Goal: Contribute content: Contribute content

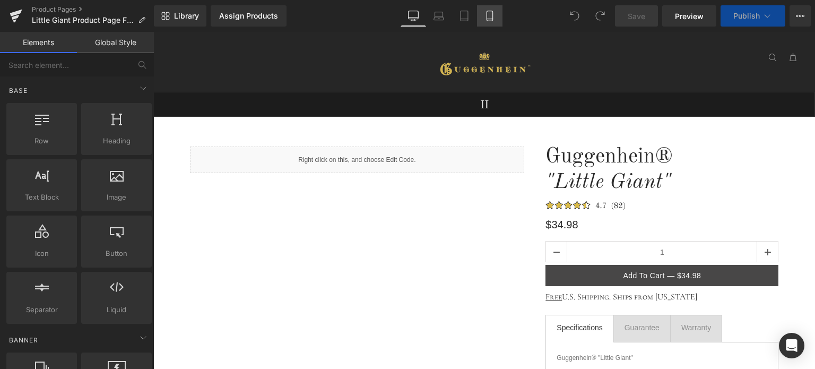
click at [491, 16] on icon at bounding box center [489, 16] width 11 height 11
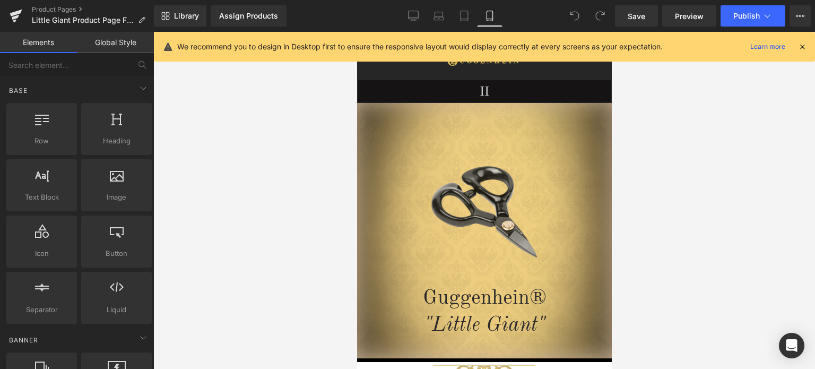
click at [803, 49] on icon at bounding box center [802, 47] width 10 height 10
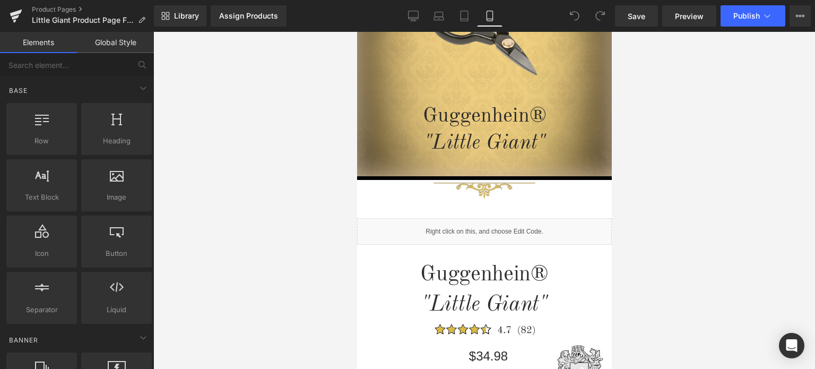
scroll to position [80, 0]
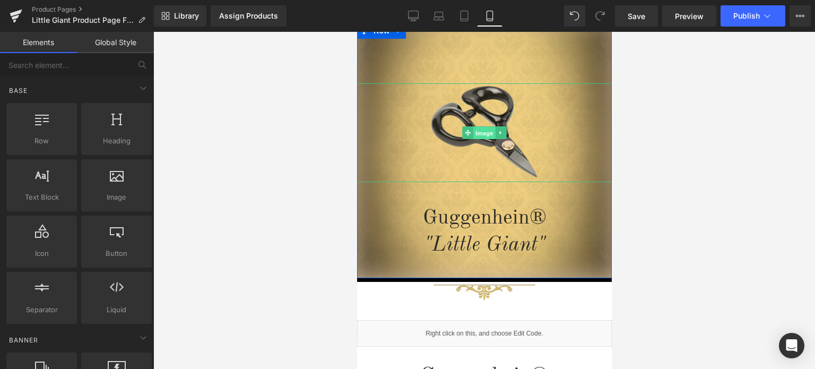
click at [476, 130] on span "Image" at bounding box center [484, 133] width 22 height 13
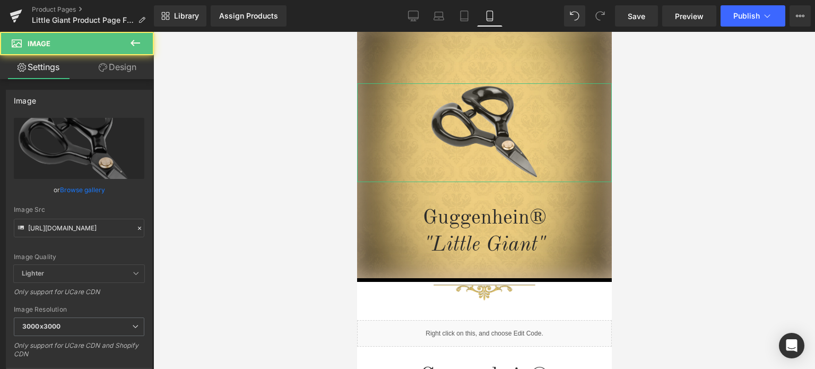
click at [122, 64] on link "Design" at bounding box center [117, 67] width 77 height 24
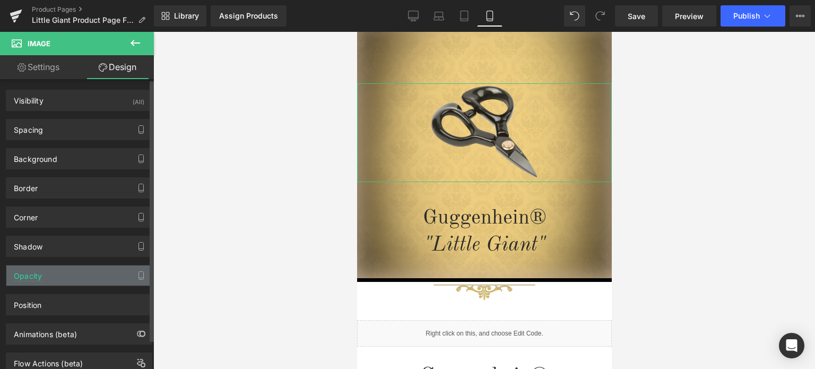
drag, startPoint x: 79, startPoint y: 274, endPoint x: 95, endPoint y: 298, distance: 28.2
click at [80, 275] on div "Opacity" at bounding box center [78, 275] width 145 height 20
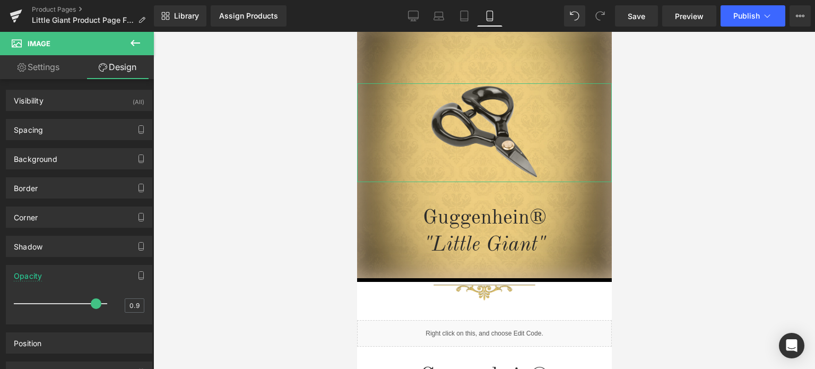
drag, startPoint x: 97, startPoint y: 301, endPoint x: 155, endPoint y: 289, distance: 59.1
click at [132, 304] on div "0.9" at bounding box center [79, 307] width 130 height 28
click at [663, 72] on div at bounding box center [483, 200] width 661 height 337
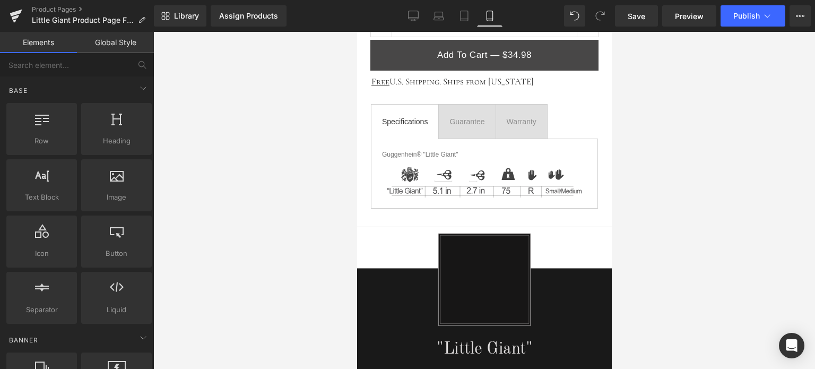
scroll to position [672, 0]
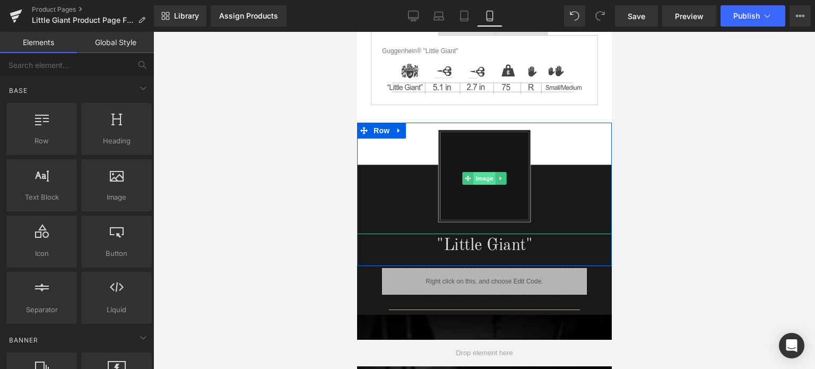
click at [478, 176] on span "Image" at bounding box center [484, 178] width 22 height 13
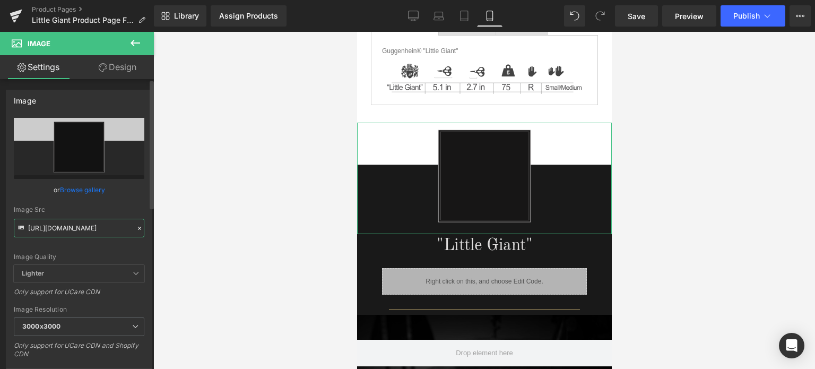
click at [73, 225] on input "[URL][DOMAIN_NAME]" at bounding box center [79, 228] width 130 height 19
paste input "3-1_9ad22c19-dc33-4c4e-8df9-6db2083a8e6e.png?v=1756411347"
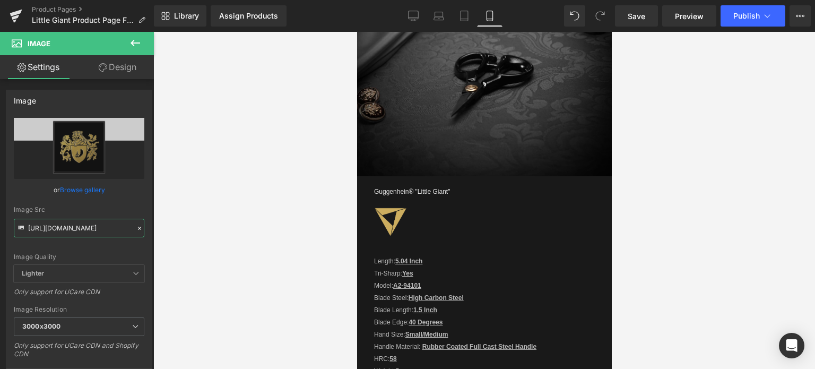
scroll to position [868, 0]
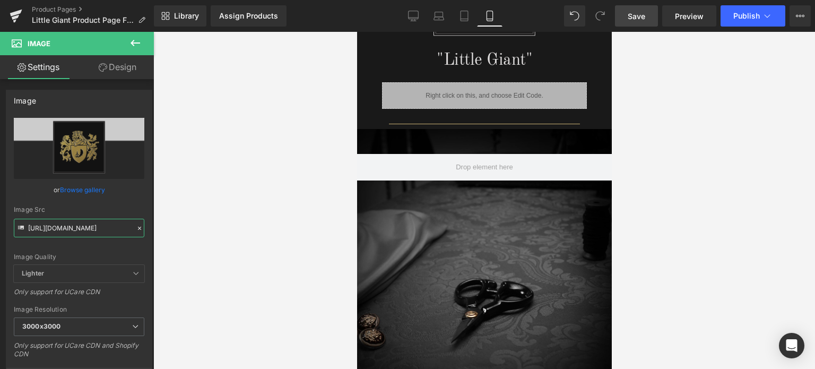
type input "[URL][DOMAIN_NAME]"
click at [641, 16] on span "Save" at bounding box center [636, 16] width 18 height 11
click at [640, 17] on span "Save" at bounding box center [636, 16] width 18 height 11
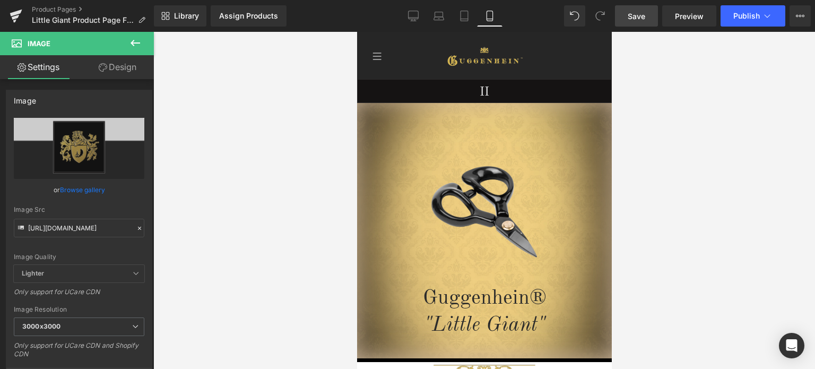
drag, startPoint x: 607, startPoint y: 178, endPoint x: 1005, endPoint y: 46, distance: 418.5
click at [641, 15] on span "Save" at bounding box center [636, 16] width 18 height 11
click at [693, 17] on span "Preview" at bounding box center [689, 16] width 29 height 11
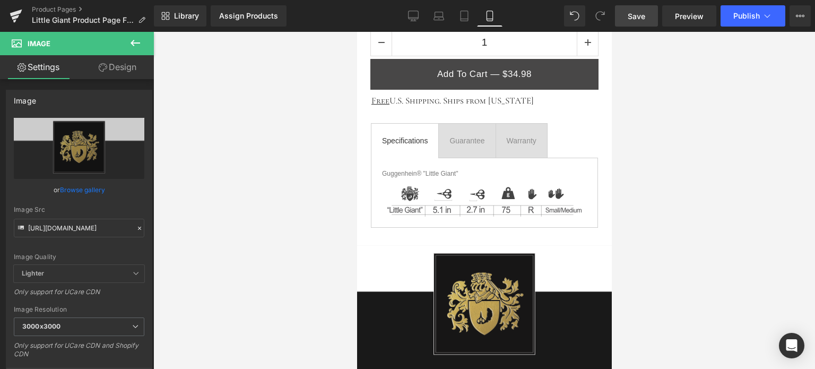
drag, startPoint x: 606, startPoint y: 59, endPoint x: 970, endPoint y: 160, distance: 377.5
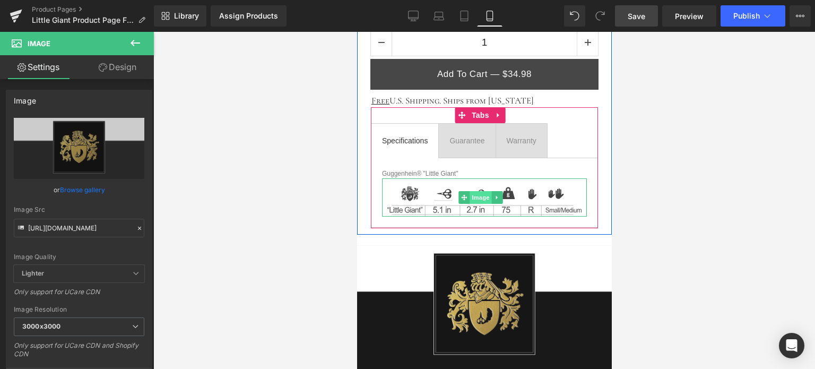
click at [475, 194] on span "Image" at bounding box center [480, 197] width 22 height 13
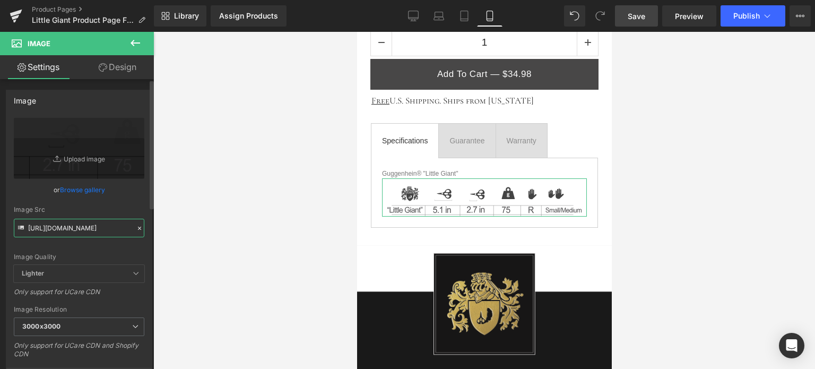
click at [76, 228] on input "[URL][DOMAIN_NAME]" at bounding box center [79, 228] width 130 height 19
click at [119, 230] on input "[URL][DOMAIN_NAME]" at bounding box center [79, 228] width 130 height 19
click at [121, 228] on input "[URL][DOMAIN_NAME]" at bounding box center [79, 228] width 130 height 19
drag, startPoint x: 125, startPoint y: 227, endPoint x: 119, endPoint y: 228, distance: 5.9
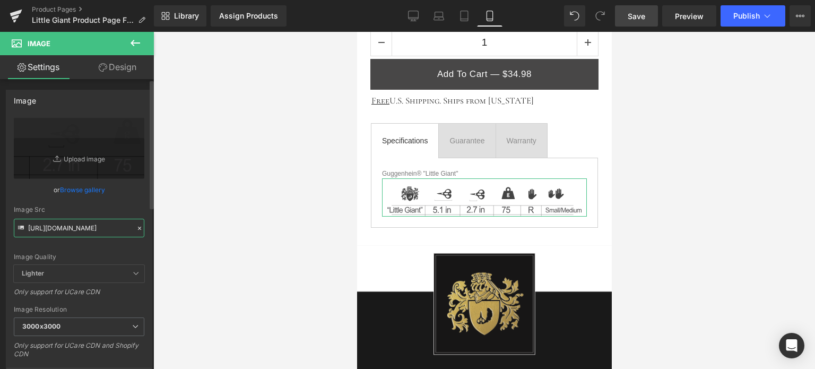
click at [119, 228] on input "[URL][DOMAIN_NAME]" at bounding box center [79, 228] width 130 height 19
click at [138, 252] on div "Image Quality Lighter Lightest Lighter Lighter Lightest Only support for UCare …" at bounding box center [79, 191] width 130 height 147
click at [413, 12] on icon at bounding box center [413, 16] width 11 height 11
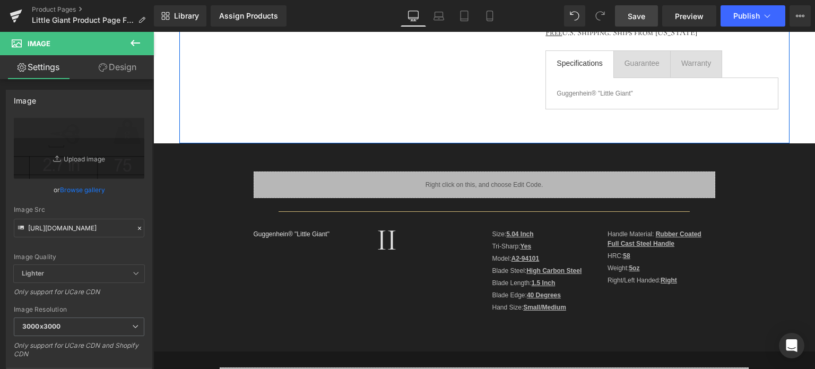
scroll to position [265, 0]
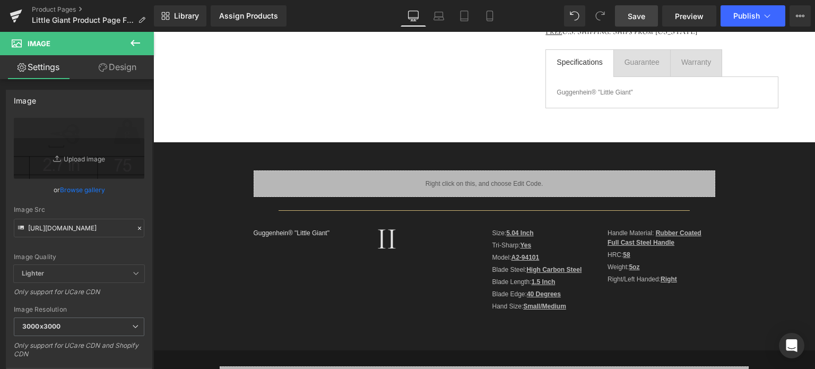
click at [131, 39] on icon at bounding box center [135, 43] width 13 height 13
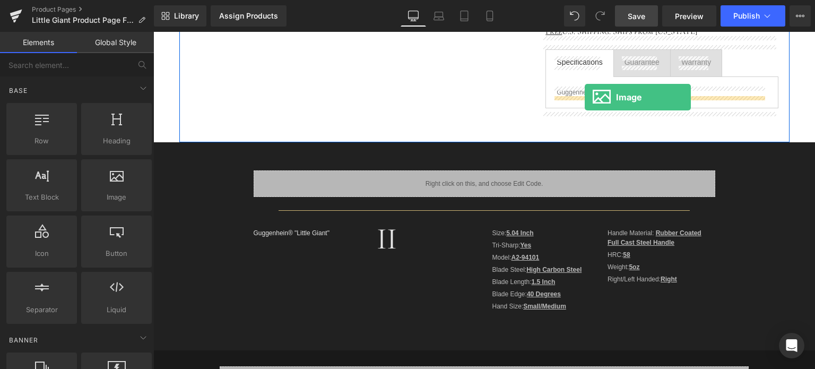
drag, startPoint x: 289, startPoint y: 217, endPoint x: 584, endPoint y: 97, distance: 319.3
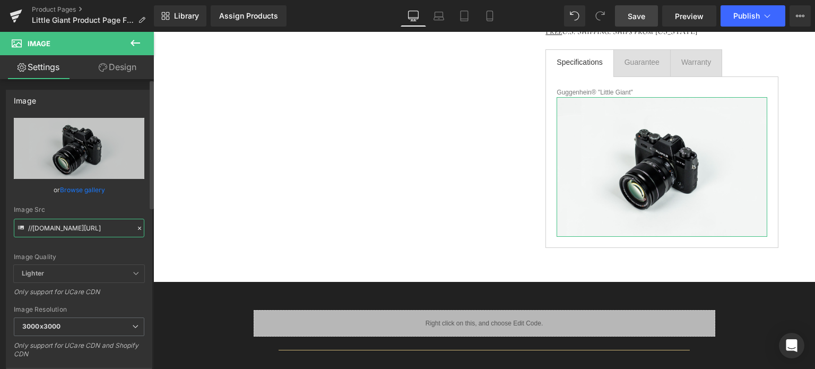
click at [72, 222] on input "//[DOMAIN_NAME][URL]" at bounding box center [79, 228] width 130 height 19
paste input "[URL][DOMAIN_NAME]"
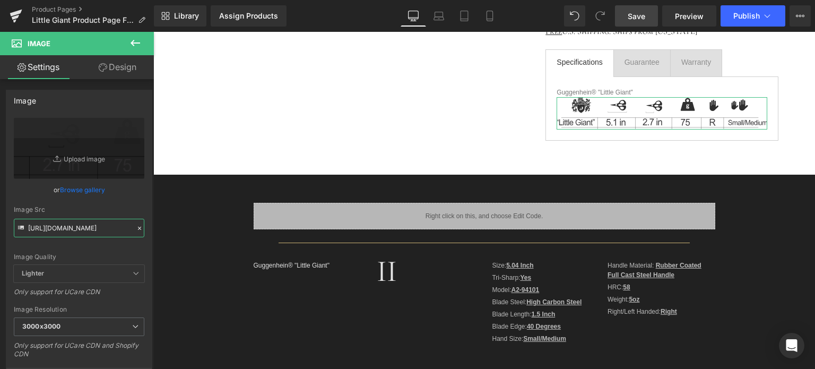
type input "[URL][DOMAIN_NAME]"
click at [115, 64] on link "Design" at bounding box center [117, 67] width 77 height 24
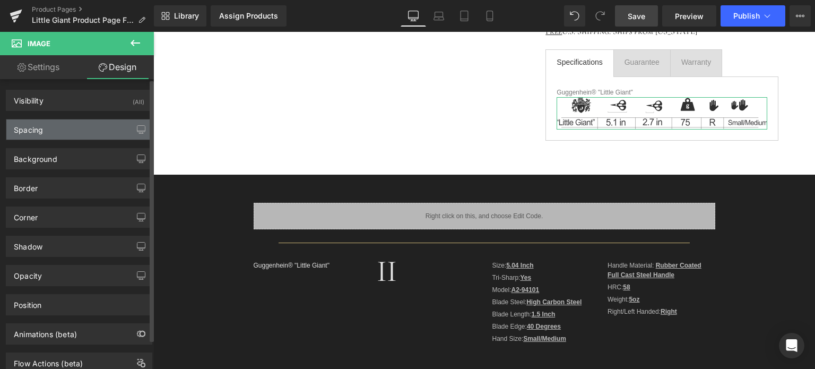
click at [65, 129] on div "Spacing" at bounding box center [78, 129] width 145 height 20
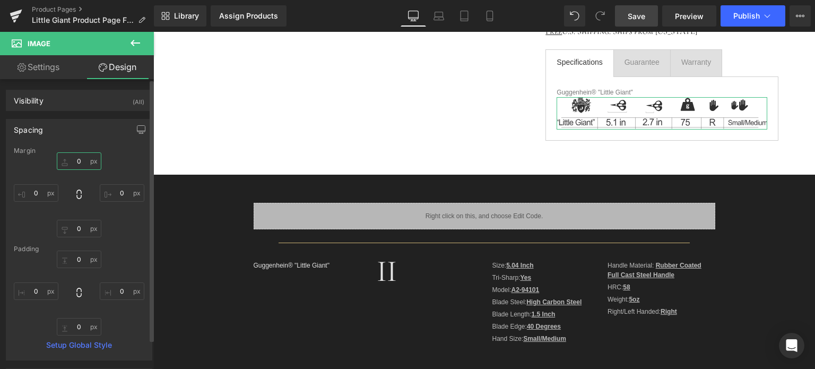
click at [80, 161] on input "text" at bounding box center [79, 161] width 45 height 18
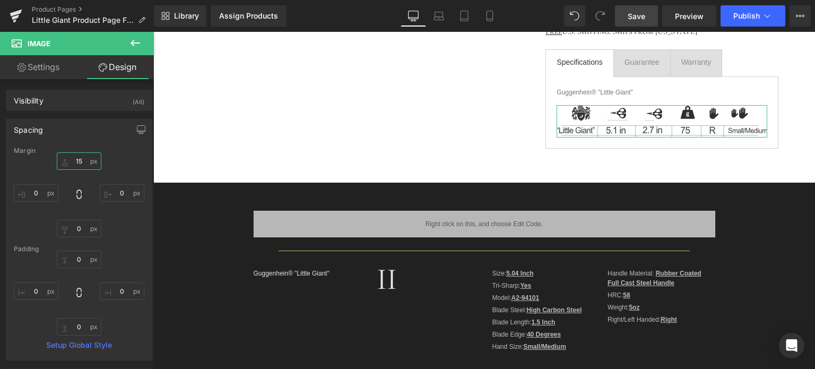
type input "15"
click at [128, 68] on link "Design" at bounding box center [117, 67] width 77 height 24
click at [39, 127] on div "Spacing" at bounding box center [28, 126] width 29 height 15
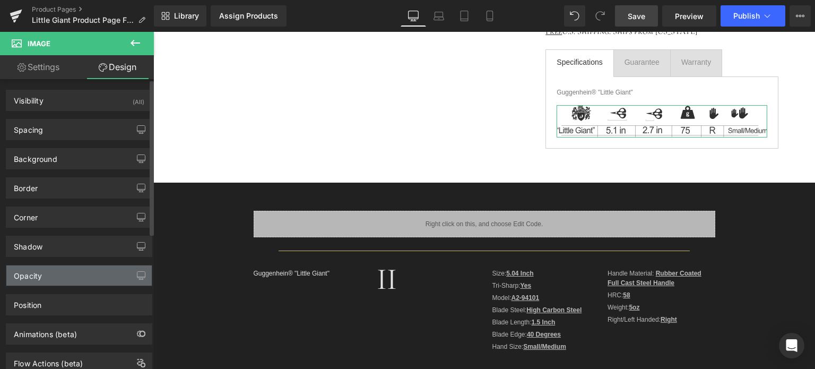
click at [65, 277] on div "Opacity" at bounding box center [78, 275] width 145 height 20
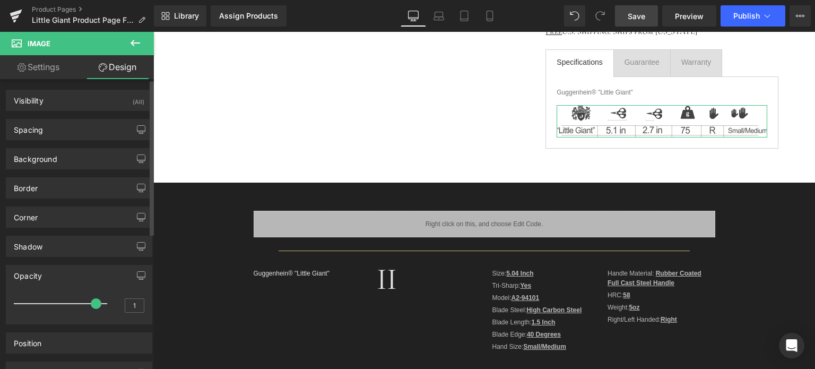
drag, startPoint x: 102, startPoint y: 303, endPoint x: 94, endPoint y: 304, distance: 8.0
click at [94, 304] on span at bounding box center [96, 303] width 11 height 11
click at [50, 66] on link "Settings" at bounding box center [38, 67] width 77 height 24
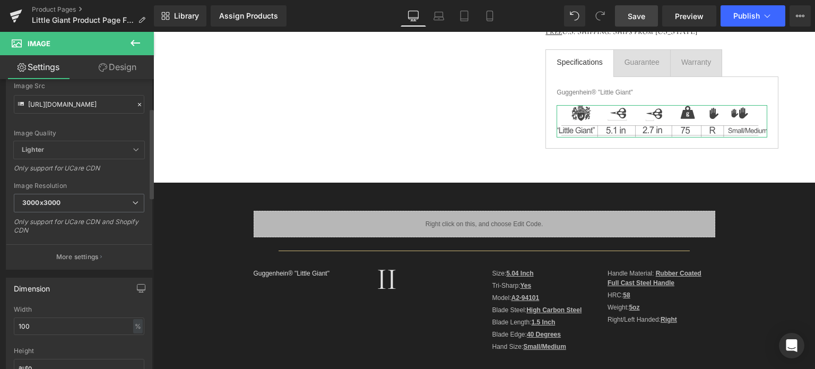
scroll to position [159, 0]
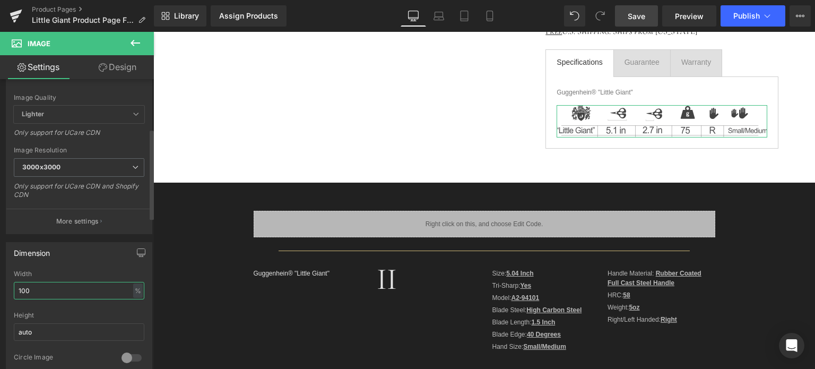
drag, startPoint x: 41, startPoint y: 284, endPoint x: 14, endPoint y: 286, distance: 27.7
click at [16, 286] on input "100" at bounding box center [79, 291] width 130 height 18
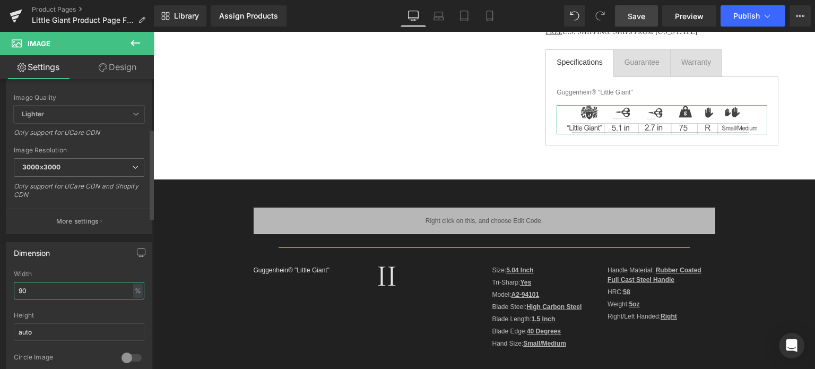
click at [28, 288] on input "90" at bounding box center [79, 291] width 130 height 18
type input "94"
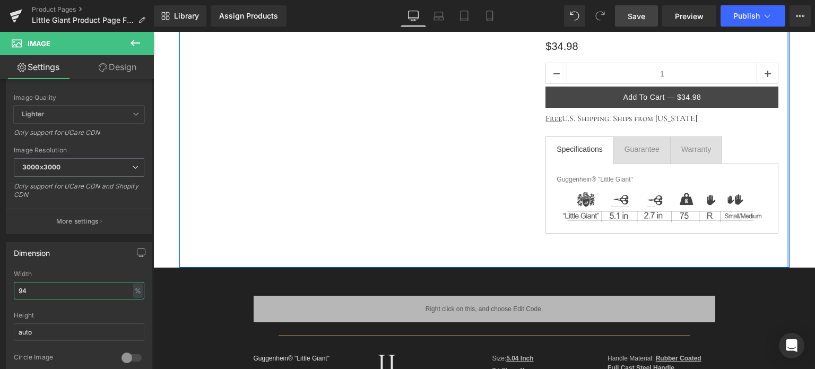
scroll to position [106, 0]
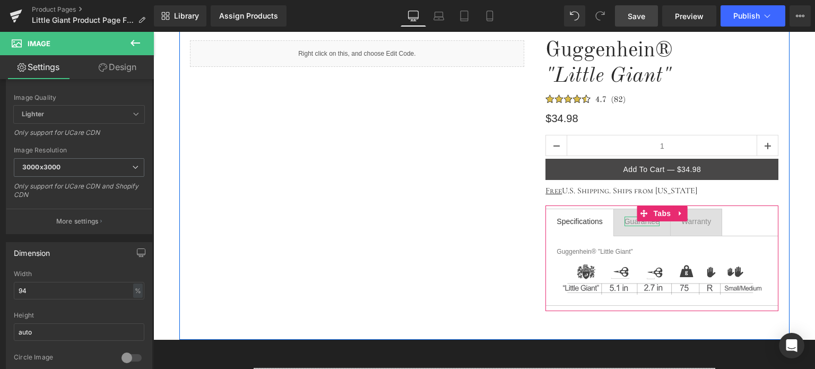
click at [626, 221] on div "Guarantee" at bounding box center [641, 221] width 35 height 10
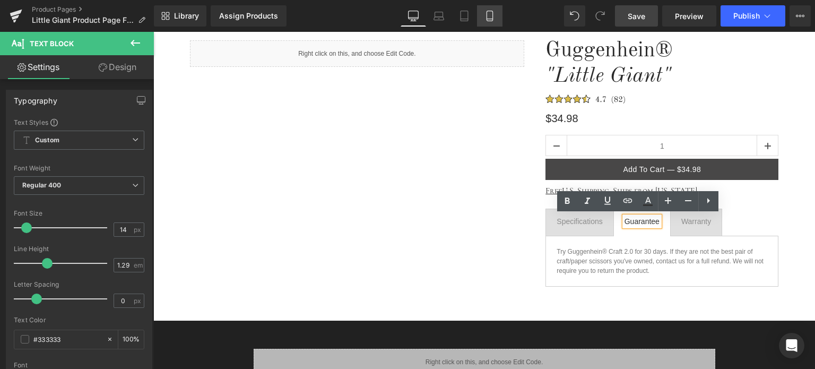
click at [494, 14] on icon at bounding box center [489, 16] width 11 height 11
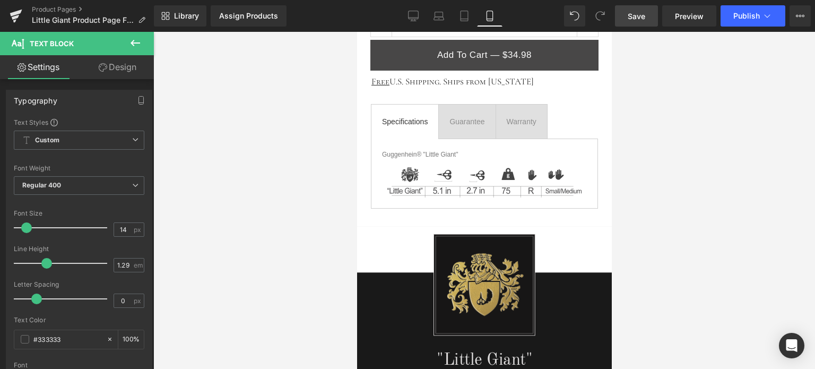
scroll to position [530, 0]
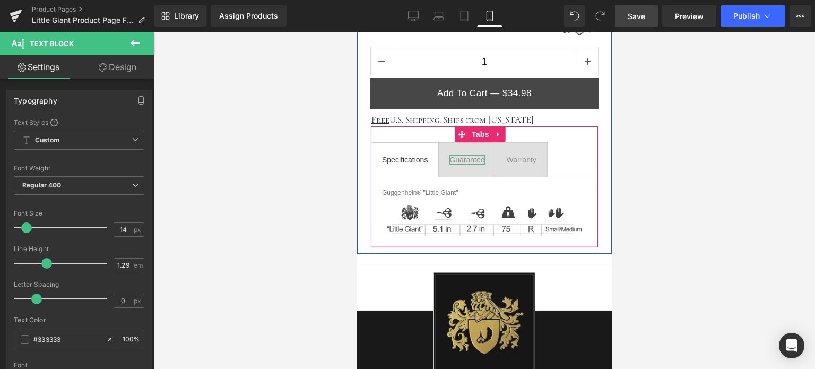
click at [466, 156] on div "Guarantee" at bounding box center [466, 160] width 35 height 10
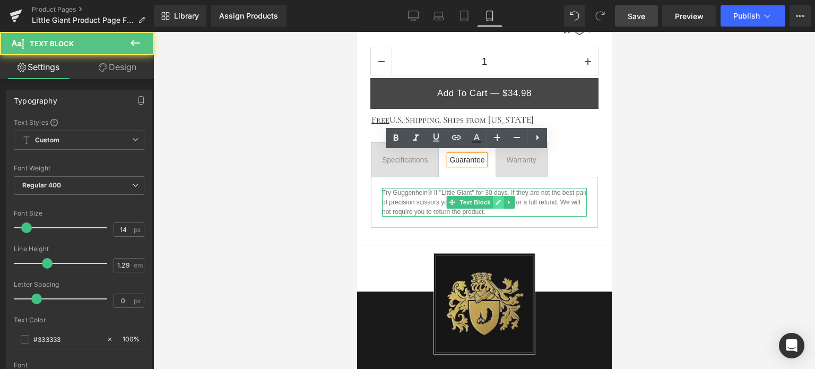
click at [496, 201] on icon at bounding box center [497, 202] width 6 height 6
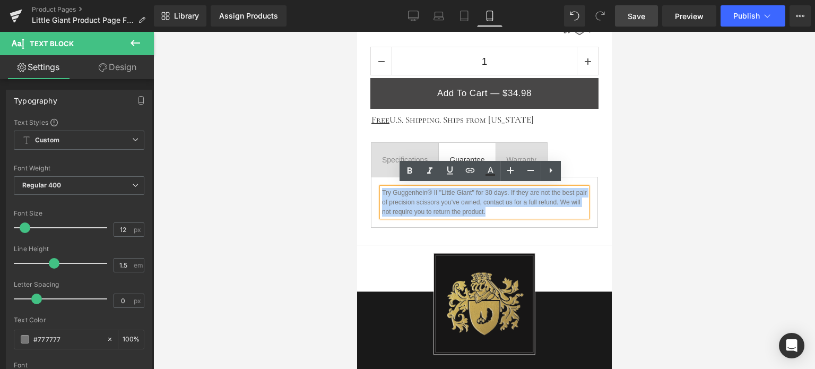
drag, startPoint x: 516, startPoint y: 207, endPoint x: 381, endPoint y: 190, distance: 135.8
click at [381, 190] on p "Try Guggenhein® II "Little Giant" for 30 days. If they are not the best pair of…" at bounding box center [483, 202] width 205 height 29
copy p "Try Guggenhein® II "Little Giant" for 30 days. If they are not the best pair of…"
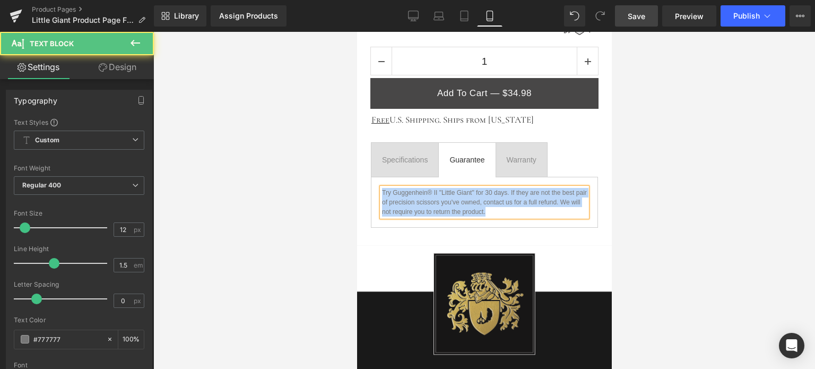
click at [528, 209] on p "Try Guggenhein® II "Little Giant" for 30 days. If they are not the best pair of…" at bounding box center [483, 202] width 205 height 29
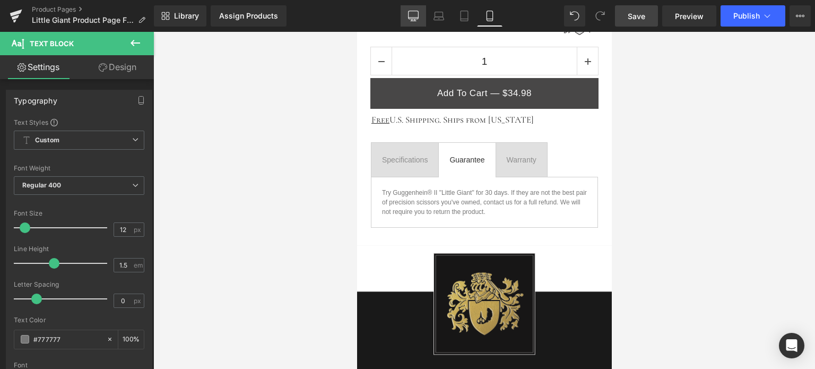
click at [418, 17] on icon at bounding box center [413, 15] width 10 height 8
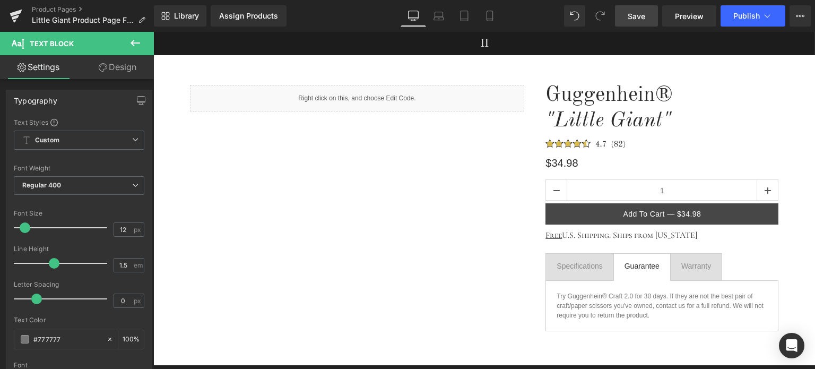
scroll to position [159, 0]
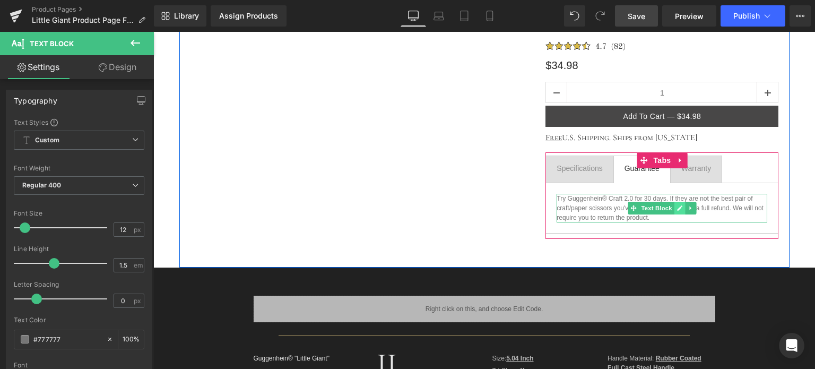
click at [676, 211] on link at bounding box center [679, 208] width 11 height 13
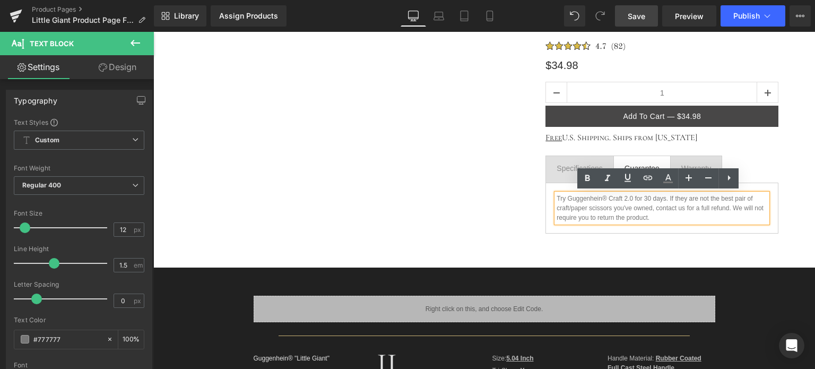
click at [652, 216] on p "Try Guggenhein® Craft 2.0 for 30 days. If they are not the best pair of craft/p…" at bounding box center [661, 208] width 211 height 29
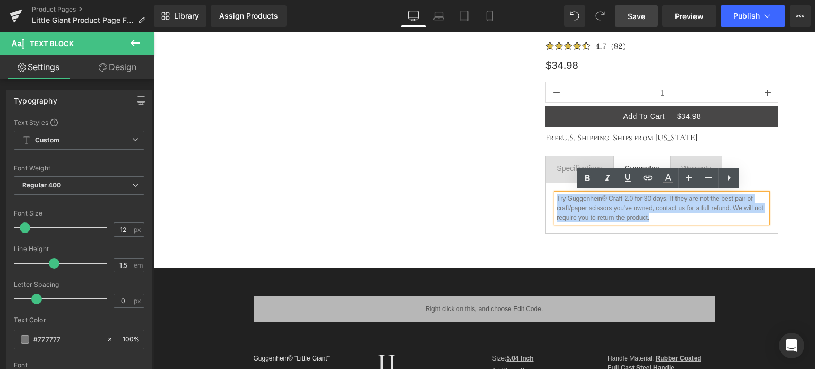
drag, startPoint x: 649, startPoint y: 216, endPoint x: 553, endPoint y: 198, distance: 97.2
click at [556, 198] on p "Try Guggenhein® Craft 2.0 for 30 days. If they are not the best pair of craft/p…" at bounding box center [661, 208] width 211 height 29
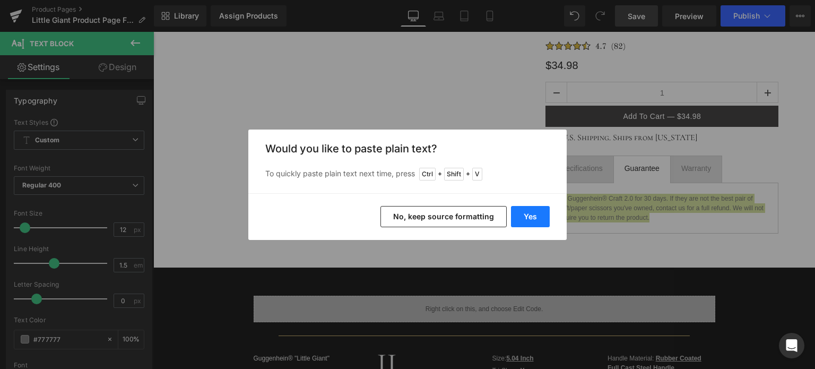
click at [531, 221] on button "Yes" at bounding box center [530, 216] width 39 height 21
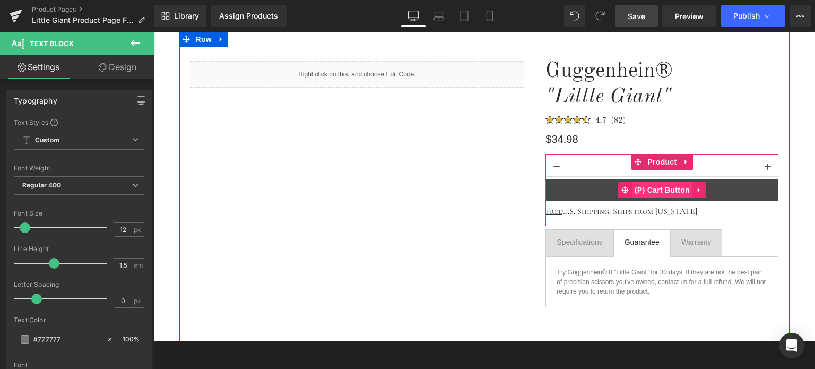
scroll to position [0, 0]
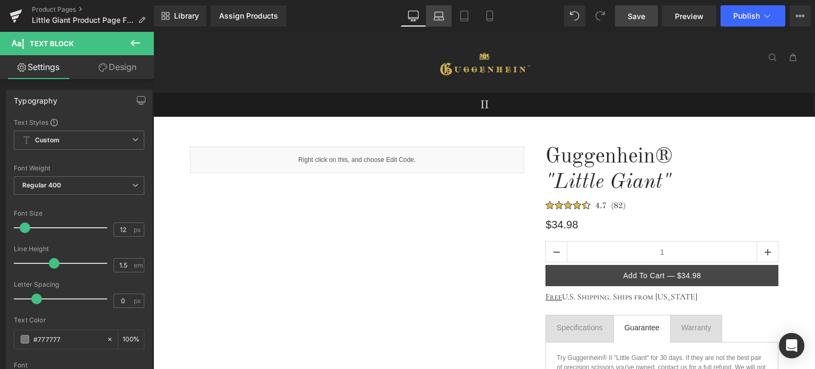
click at [442, 23] on link "Laptop" at bounding box center [438, 15] width 25 height 21
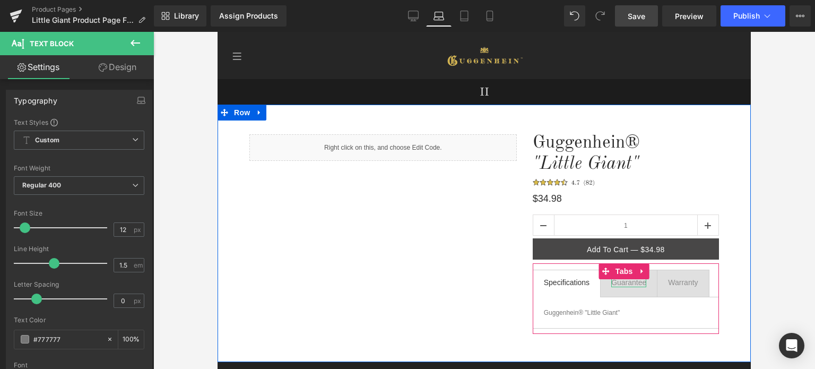
click at [626, 282] on div "Guarantee" at bounding box center [628, 282] width 35 height 10
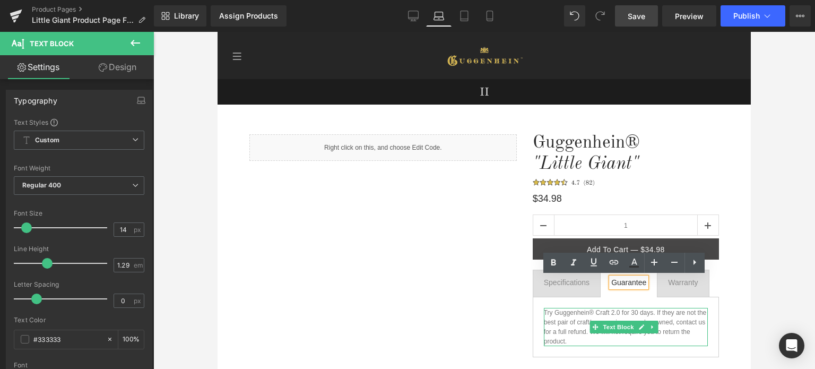
click at [590, 337] on p "Try Guggenhein® Craft 2.0 for 30 days. If they are not the best pair of craft/p…" at bounding box center [626, 327] width 164 height 38
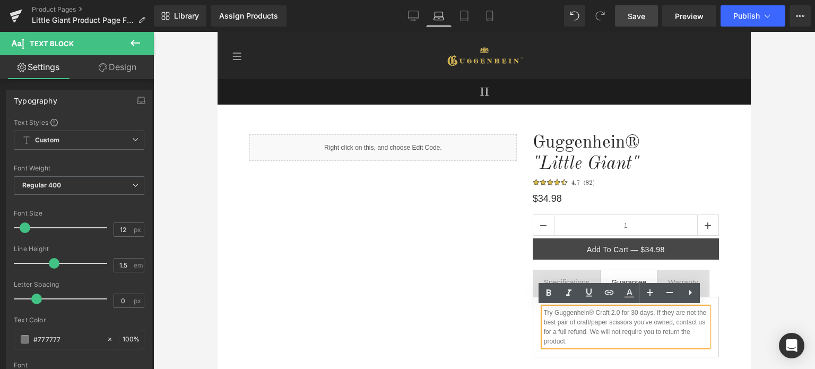
drag, startPoint x: 596, startPoint y: 339, endPoint x: 538, endPoint y: 314, distance: 63.0
click at [544, 314] on div "Try Guggenhein® Craft 2.0 for 30 days. If they are not the best pair of craft/p…" at bounding box center [626, 327] width 164 height 38
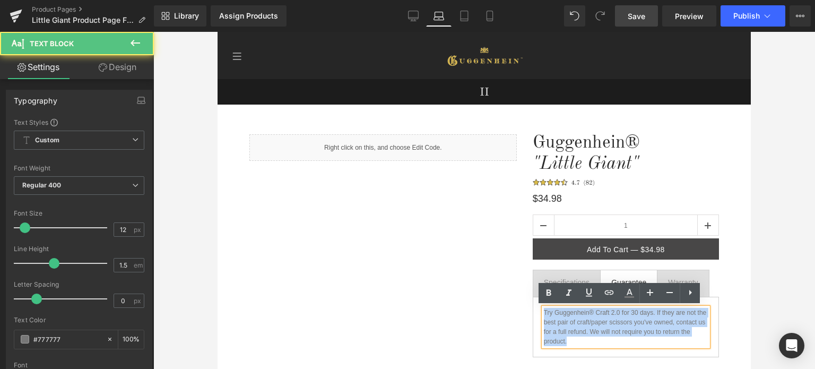
drag, startPoint x: 540, startPoint y: 311, endPoint x: 598, endPoint y: 339, distance: 64.3
click at [598, 339] on p "Try Guggenhein® Craft 2.0 for 30 days. If they are not the best pair of craft/p…" at bounding box center [626, 327] width 164 height 38
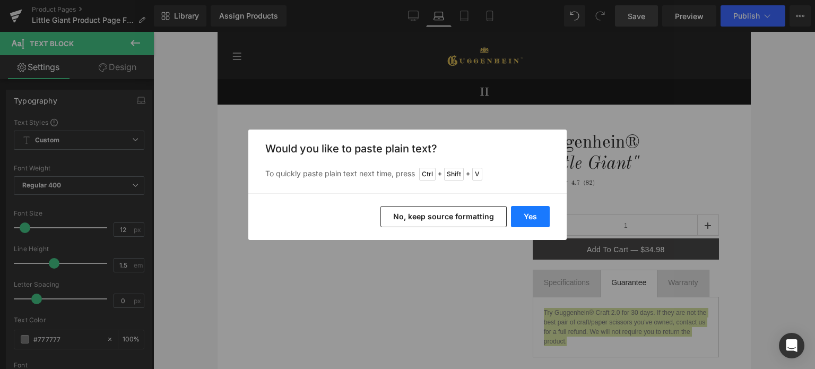
drag, startPoint x: 529, startPoint y: 215, endPoint x: 315, endPoint y: 176, distance: 217.8
click at [529, 215] on button "Yes" at bounding box center [530, 216] width 39 height 21
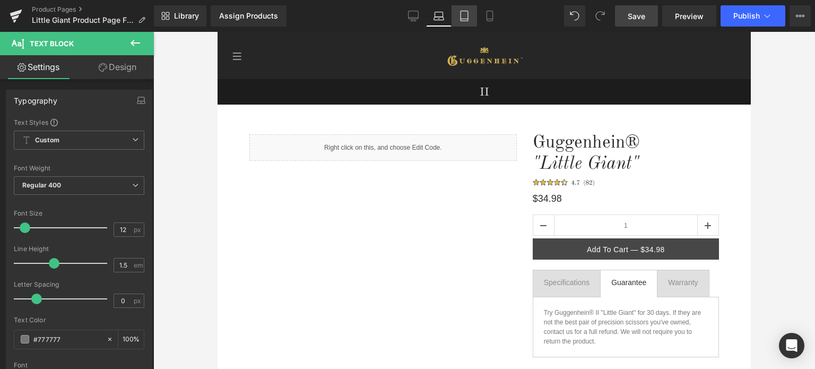
click at [465, 19] on icon at bounding box center [463, 19] width 7 height 0
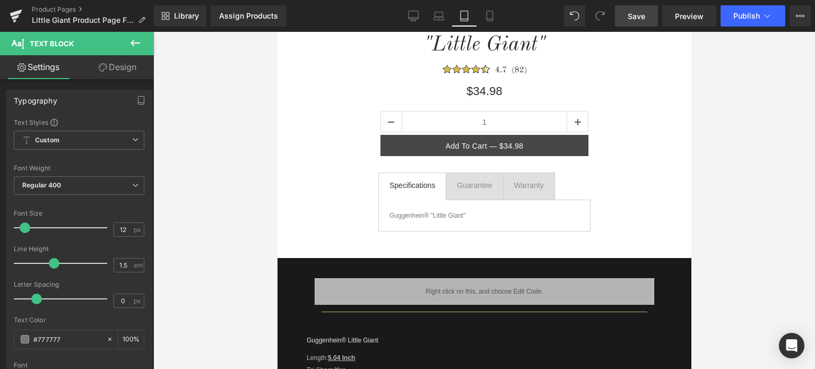
scroll to position [212, 0]
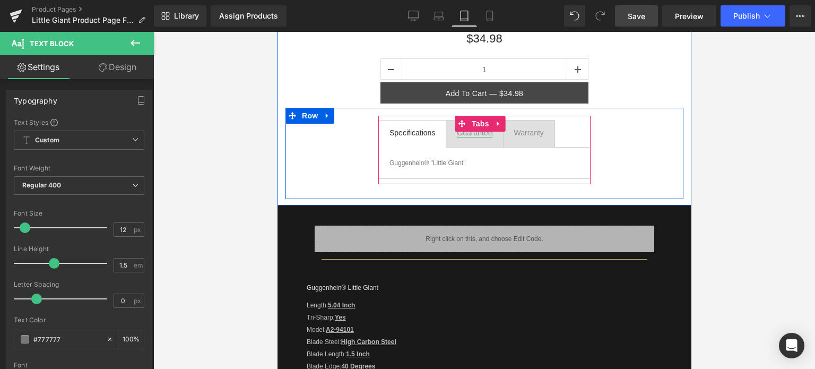
click at [474, 133] on div "Guarantee" at bounding box center [473, 133] width 35 height 10
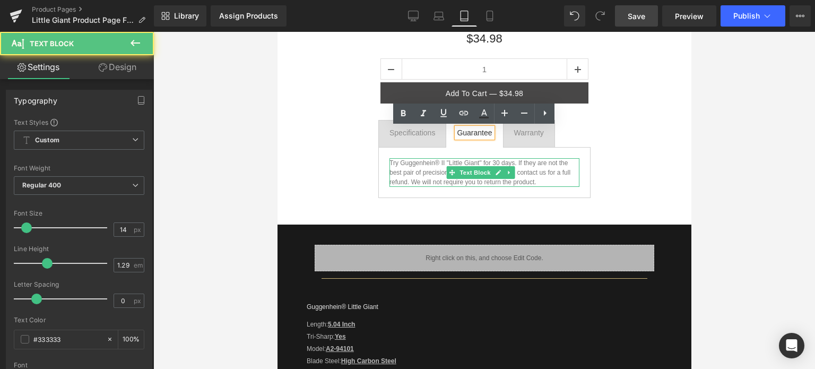
click at [467, 180] on p "Try Guggenhein® II "Little Giant" for 30 days. If they are not the best pair of…" at bounding box center [484, 172] width 190 height 29
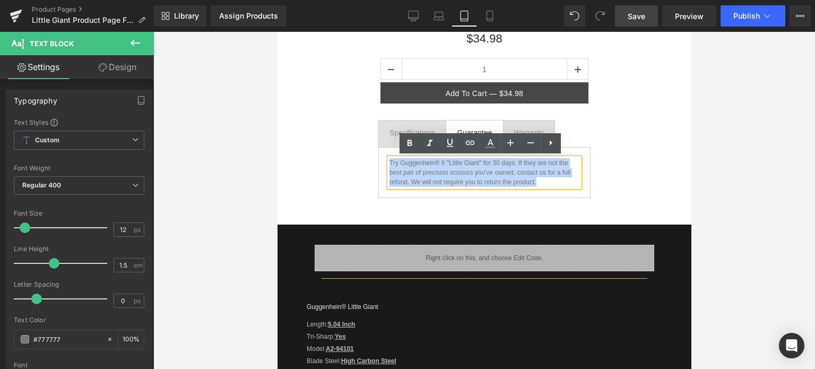
drag, startPoint x: 546, startPoint y: 180, endPoint x: 389, endPoint y: 163, distance: 157.4
click at [389, 163] on p "Try Guggenhein® II "Little Giant" for 30 days. If they are not the best pair of…" at bounding box center [484, 172] width 190 height 29
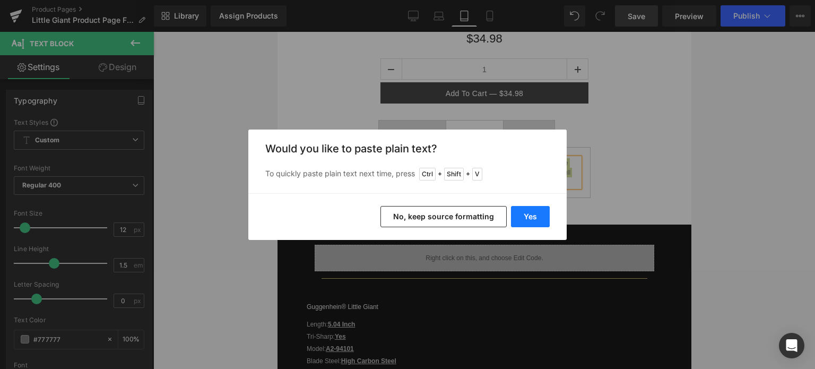
drag, startPoint x: 529, startPoint y: 217, endPoint x: 255, endPoint y: 176, distance: 277.3
click at [529, 217] on button "Yes" at bounding box center [530, 216] width 39 height 21
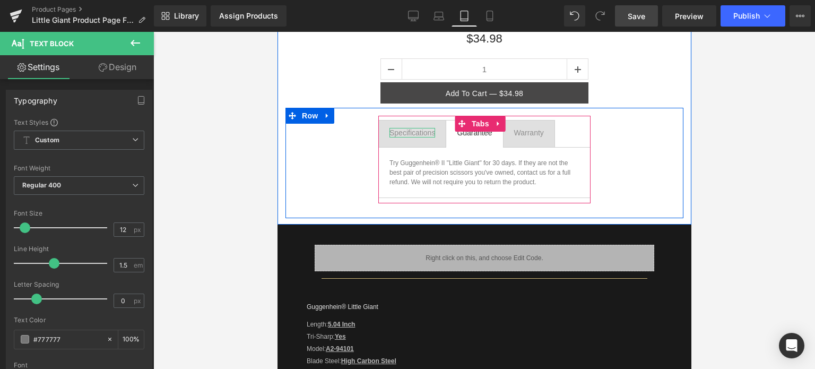
click at [418, 132] on div "Specifications" at bounding box center [412, 133] width 46 height 10
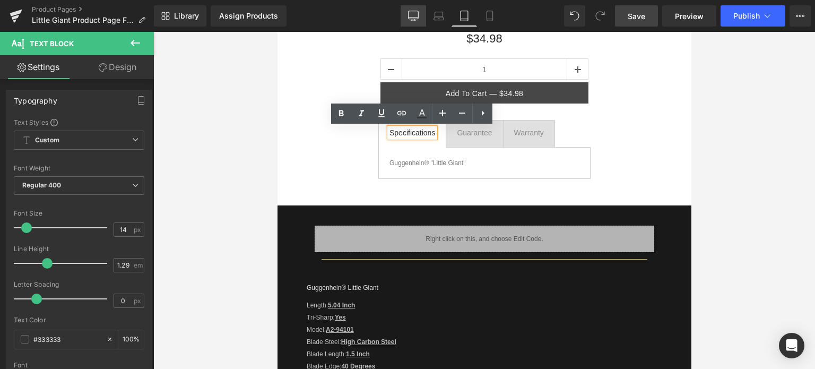
click at [412, 13] on icon at bounding box center [413, 16] width 11 height 11
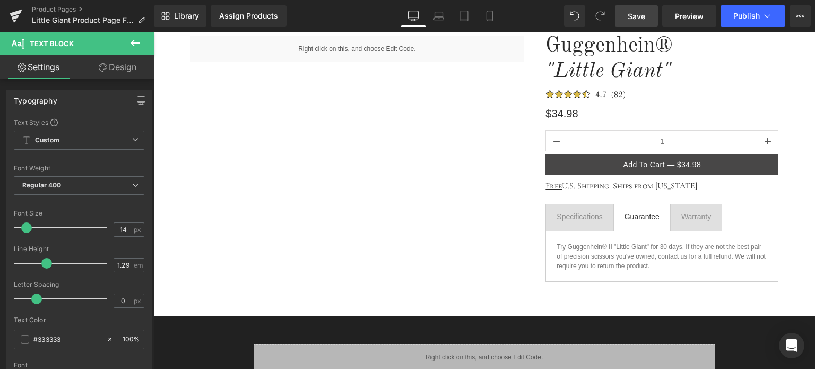
scroll to position [159, 0]
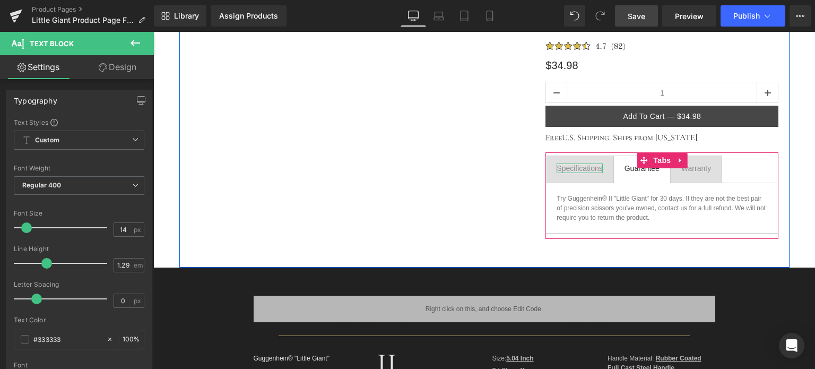
click at [569, 166] on div "Specifications" at bounding box center [579, 168] width 46 height 10
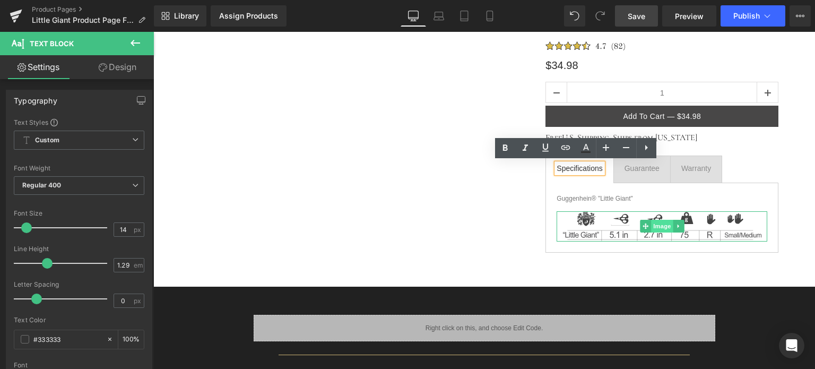
click at [665, 223] on span "Image" at bounding box center [662, 226] width 22 height 13
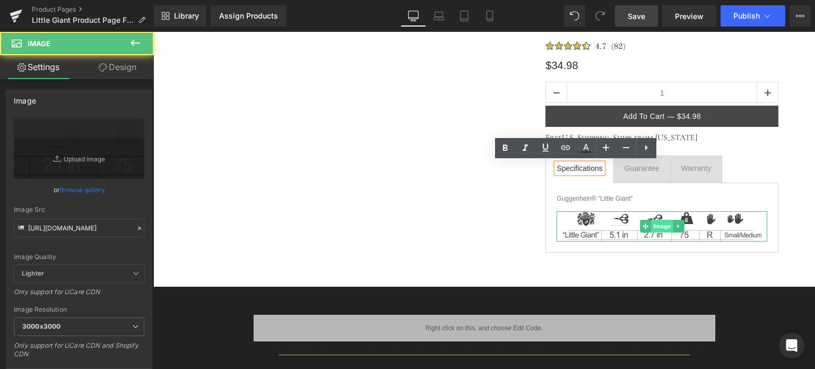
click at [656, 225] on span "Image" at bounding box center [662, 226] width 22 height 13
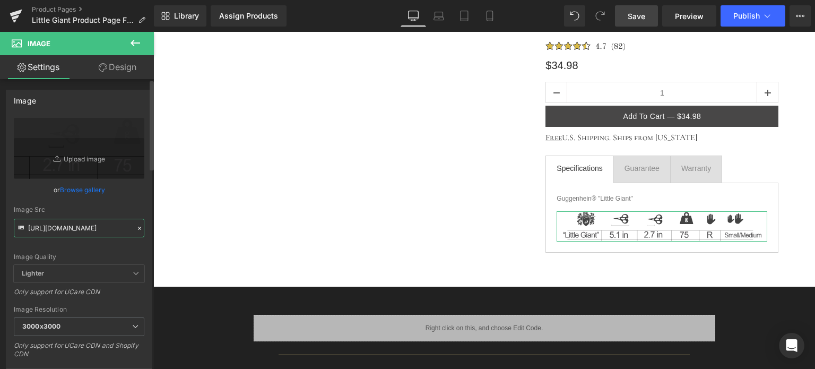
click at [79, 221] on input "[URL][DOMAIN_NAME]" at bounding box center [79, 228] width 130 height 19
click at [438, 21] on icon at bounding box center [438, 16] width 11 height 11
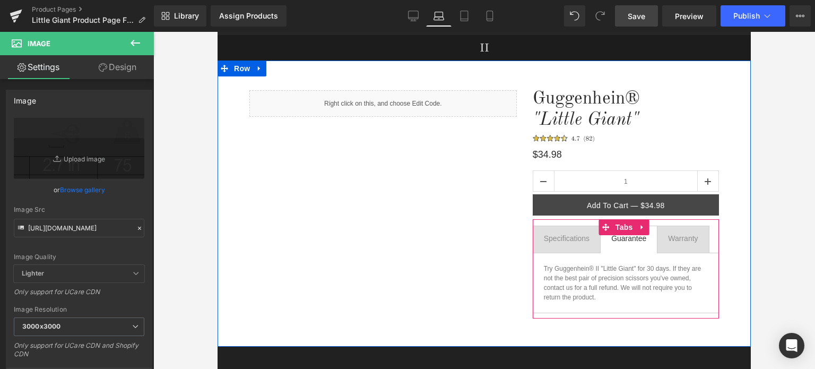
scroll to position [53, 0]
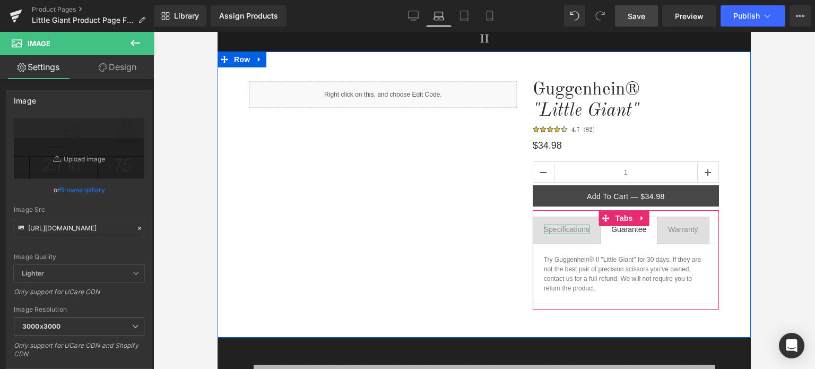
click at [565, 228] on div "Specifications" at bounding box center [567, 229] width 46 height 10
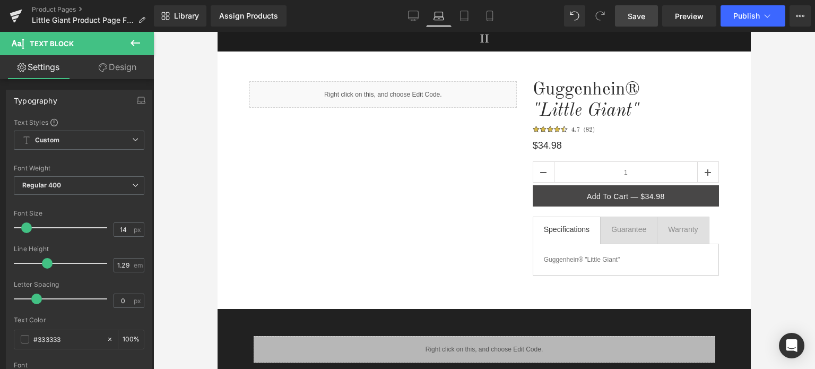
click at [139, 43] on icon at bounding box center [135, 43] width 10 height 6
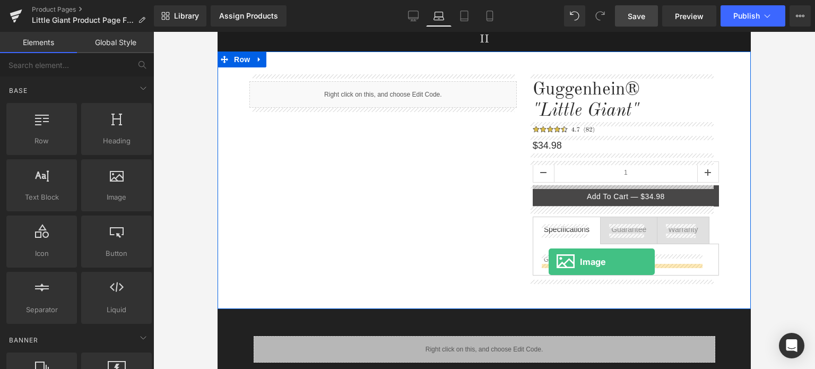
drag, startPoint x: 334, startPoint y: 228, endPoint x: 548, endPoint y: 261, distance: 217.5
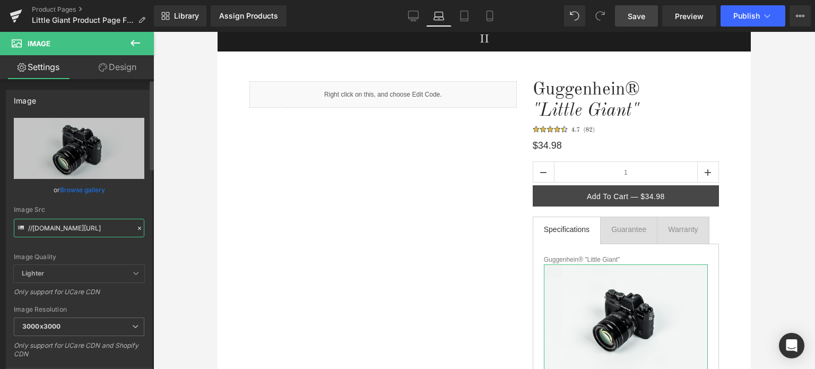
click at [56, 225] on input "//[DOMAIN_NAME][URL]" at bounding box center [79, 228] width 130 height 19
paste input "[URL][DOMAIN_NAME]"
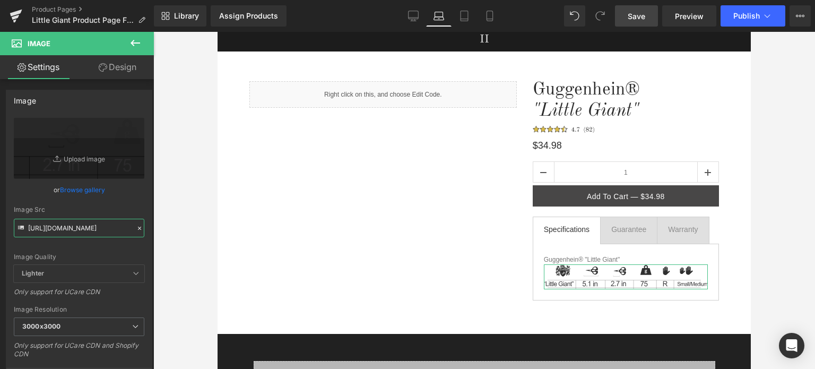
type input "[URL][DOMAIN_NAME]"
click at [115, 67] on link "Design" at bounding box center [117, 67] width 77 height 24
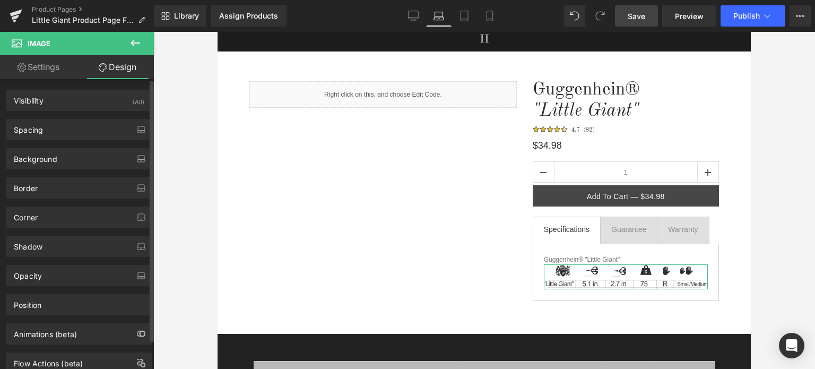
drag, startPoint x: 64, startPoint y: 129, endPoint x: 75, endPoint y: 147, distance: 20.7
click at [64, 130] on div "Spacing" at bounding box center [78, 129] width 145 height 20
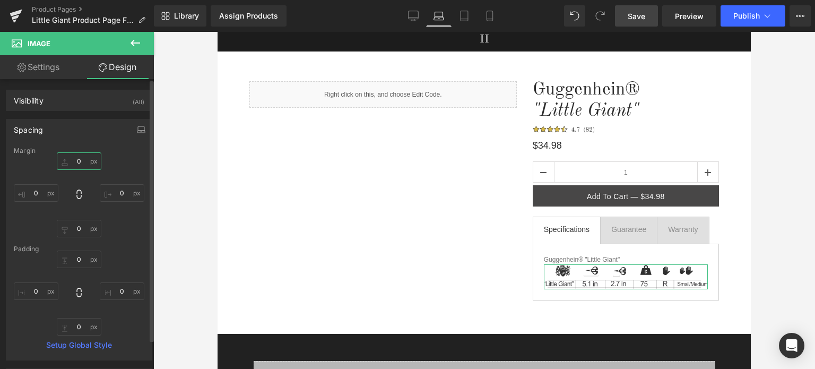
click at [81, 165] on input "0" at bounding box center [79, 161] width 45 height 18
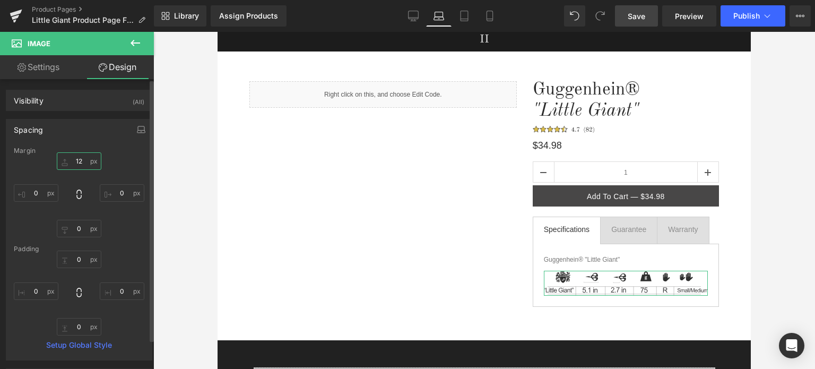
type input "12"
click at [38, 128] on div "Spacing" at bounding box center [28, 126] width 29 height 15
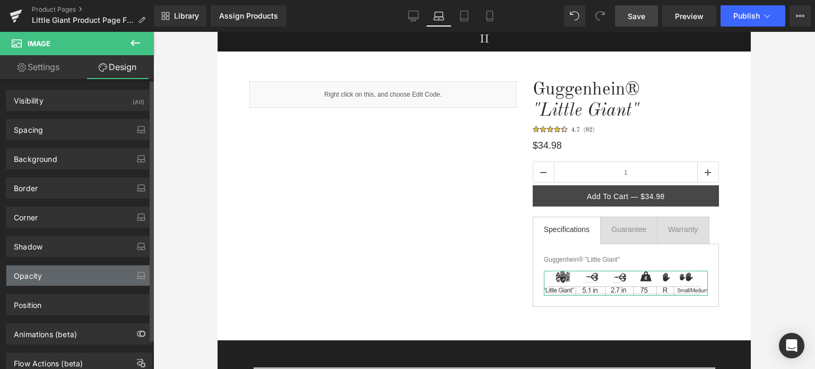
click at [84, 272] on div "Opacity" at bounding box center [78, 275] width 145 height 20
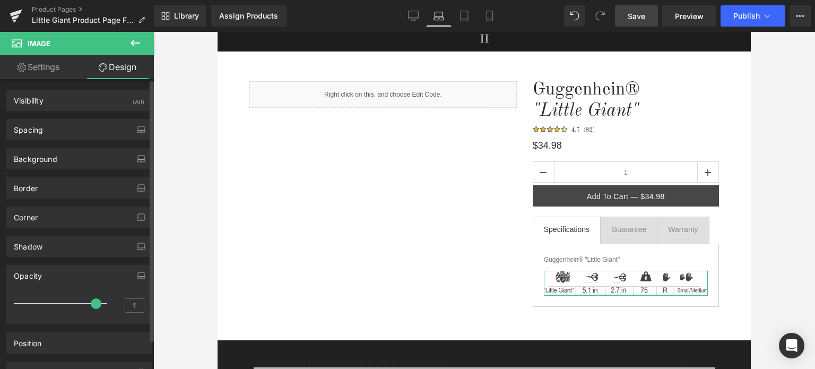
drag, startPoint x: 103, startPoint y: 304, endPoint x: 96, endPoint y: 303, distance: 6.9
click at [96, 303] on span at bounding box center [96, 303] width 11 height 11
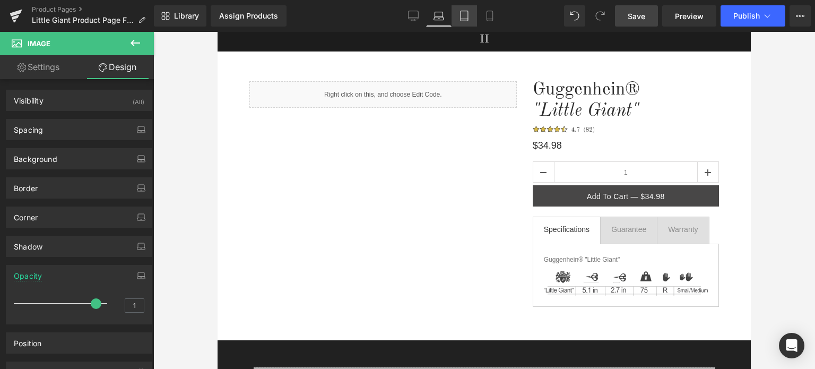
click at [464, 16] on icon at bounding box center [464, 16] width 11 height 11
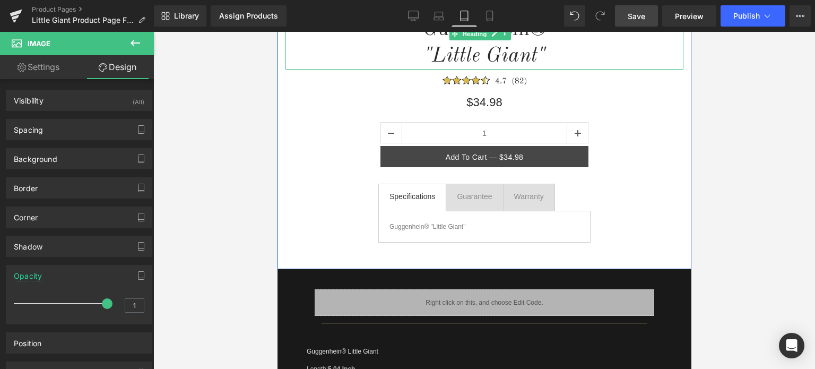
scroll to position [212, 0]
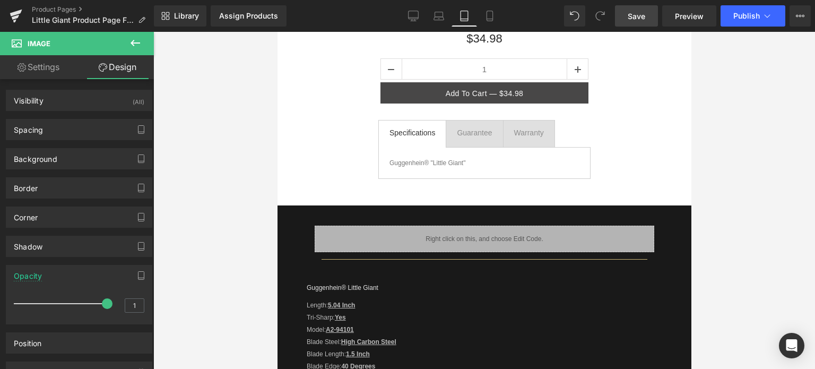
click at [134, 40] on icon at bounding box center [135, 43] width 13 height 13
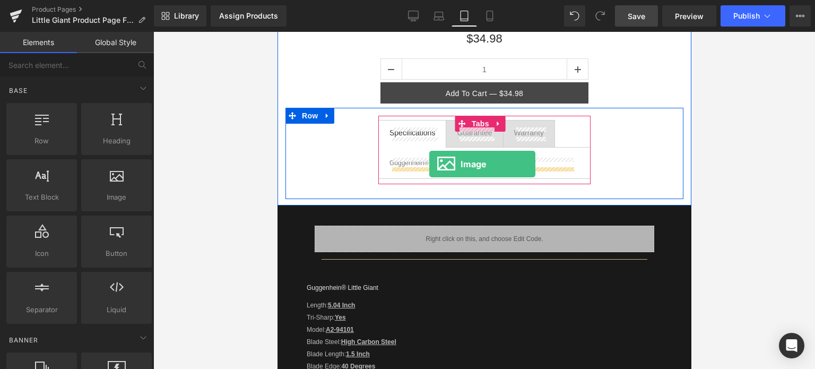
drag, startPoint x: 386, startPoint y: 229, endPoint x: 429, endPoint y: 164, distance: 78.1
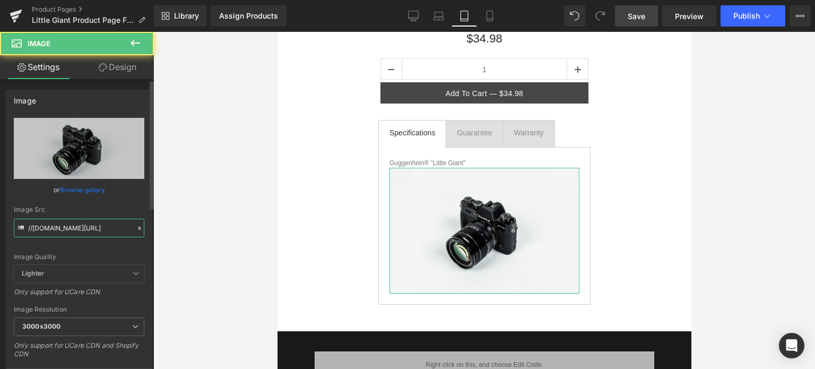
click at [72, 229] on input "//[DOMAIN_NAME][URL]" at bounding box center [79, 228] width 130 height 19
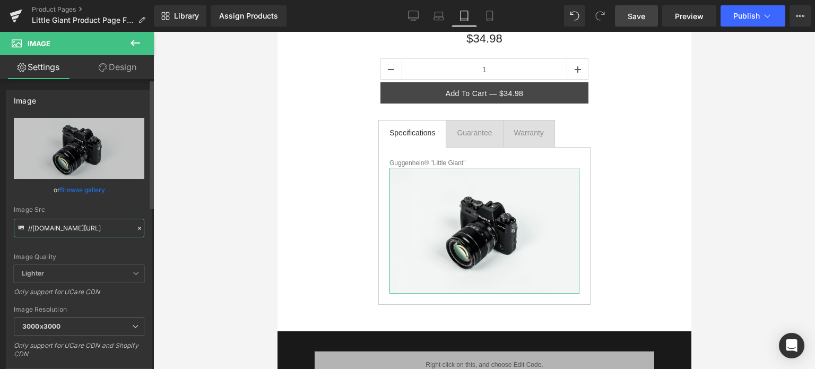
paste input "[URL][DOMAIN_NAME]"
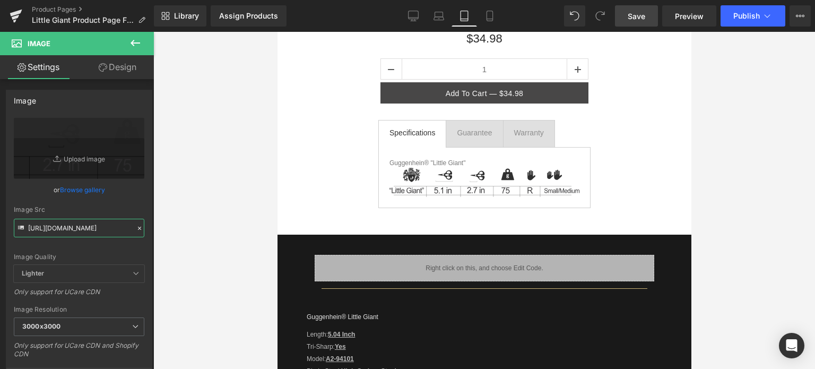
type input "[URL][DOMAIN_NAME]"
click at [115, 67] on link "Design" at bounding box center [117, 67] width 77 height 24
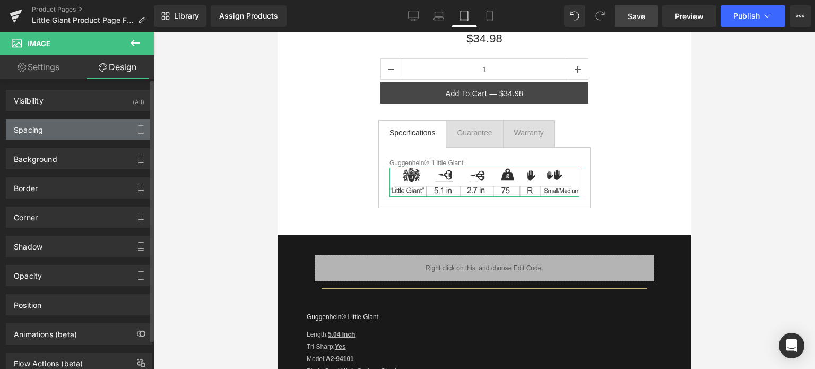
click at [66, 137] on div "Spacing" at bounding box center [78, 129] width 145 height 20
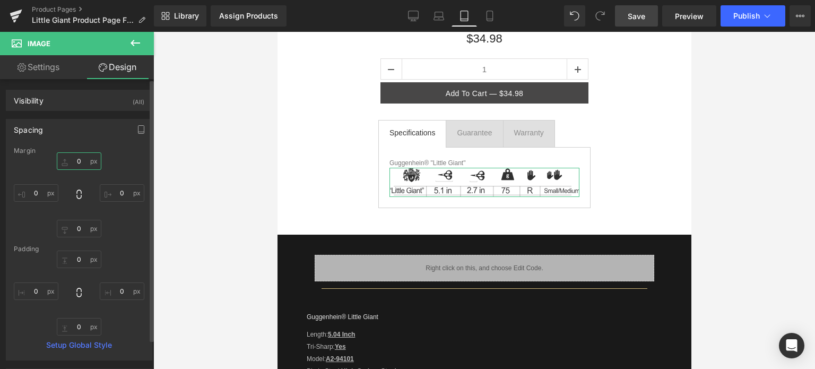
click at [80, 161] on input "0" at bounding box center [79, 161] width 45 height 18
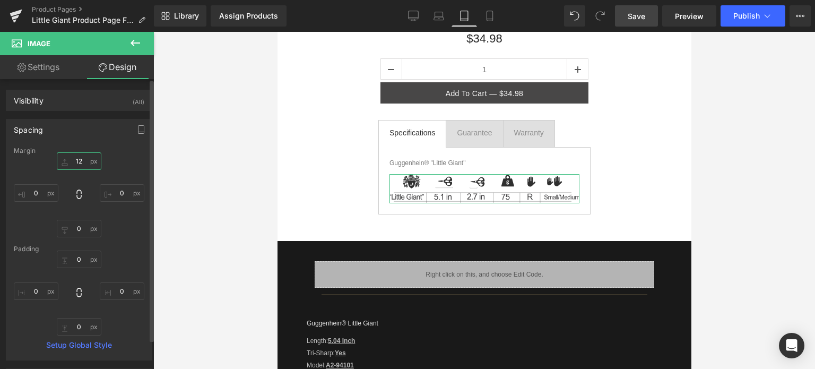
type input "12"
click at [43, 132] on div "Spacing" at bounding box center [78, 129] width 145 height 20
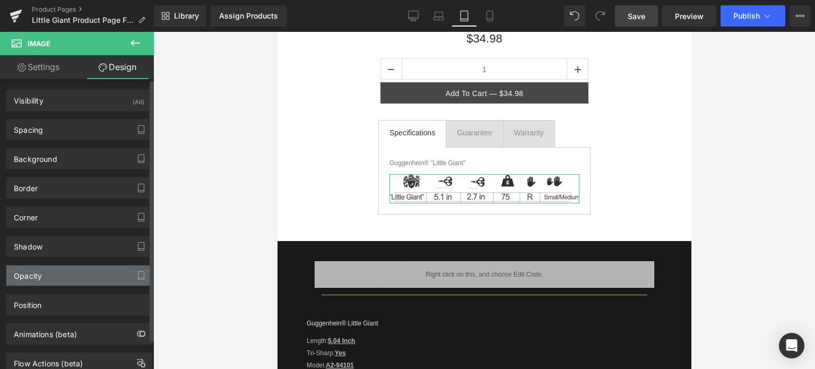
drag, startPoint x: 74, startPoint y: 273, endPoint x: 85, endPoint y: 282, distance: 14.3
click at [74, 273] on div "Opacity" at bounding box center [78, 275] width 145 height 20
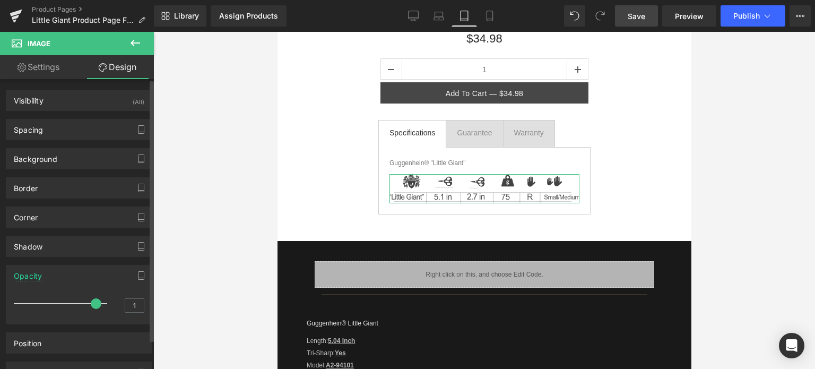
drag, startPoint x: 101, startPoint y: 300, endPoint x: 93, endPoint y: 300, distance: 8.5
click at [93, 300] on span at bounding box center [96, 303] width 11 height 11
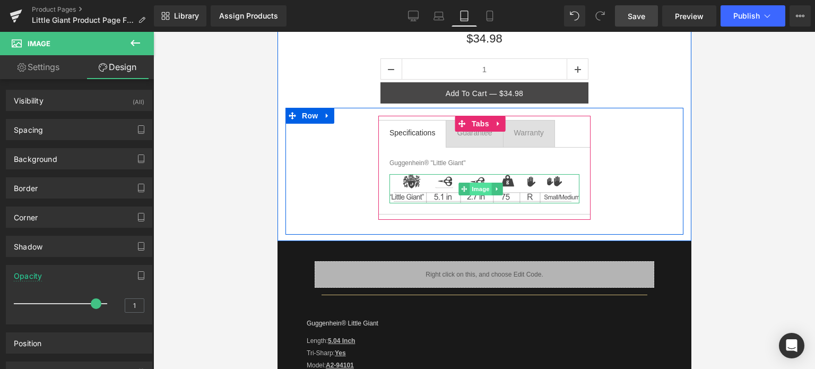
click at [478, 190] on span "Image" at bounding box center [480, 188] width 22 height 13
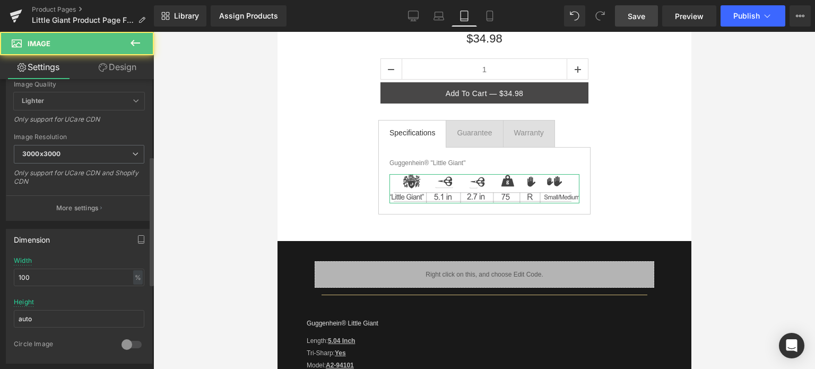
scroll to position [212, 0]
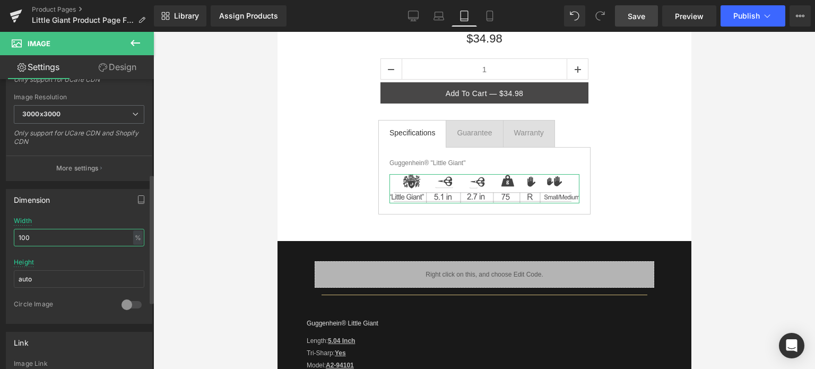
drag, startPoint x: 39, startPoint y: 233, endPoint x: 8, endPoint y: 235, distance: 31.4
click at [8, 235] on div "100% Width 100 % % px auto Height auto 0 Circle Image" at bounding box center [78, 270] width 145 height 106
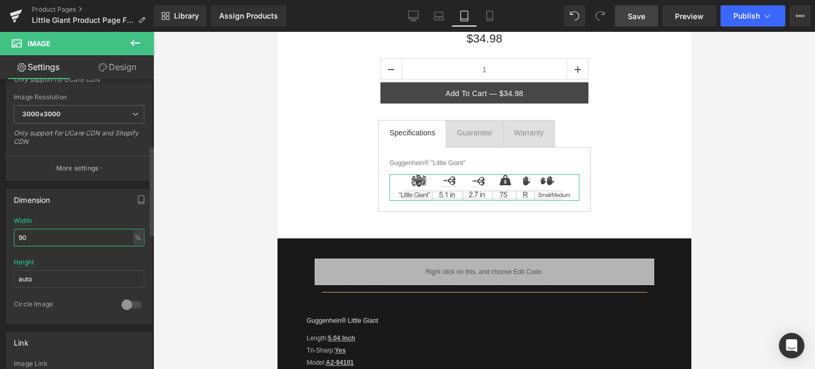
click at [25, 235] on input "90" at bounding box center [79, 238] width 130 height 18
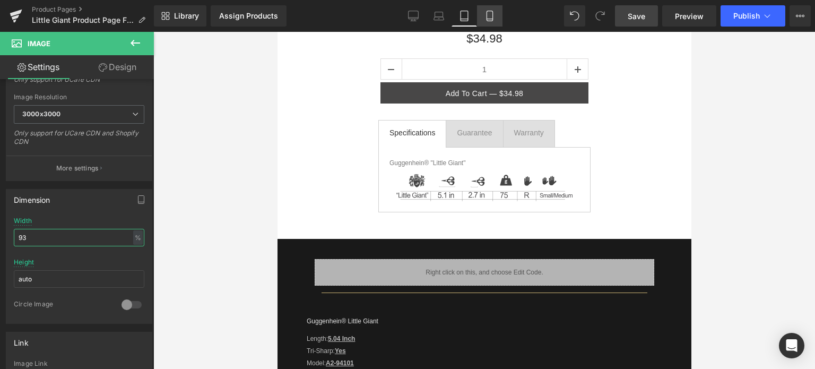
type input "93"
click at [492, 18] on icon at bounding box center [489, 16] width 11 height 11
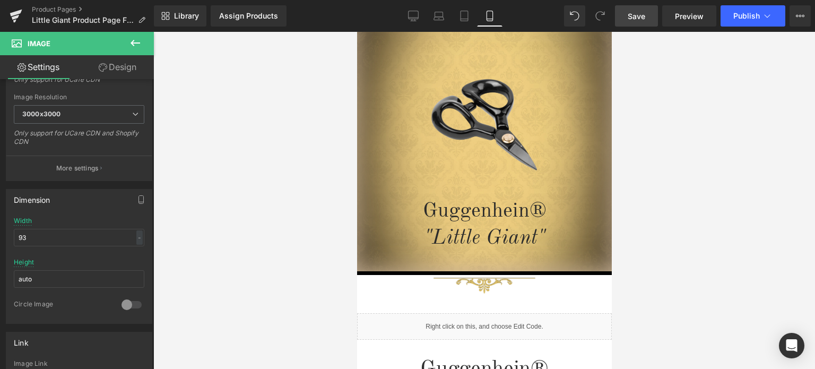
scroll to position [0, 0]
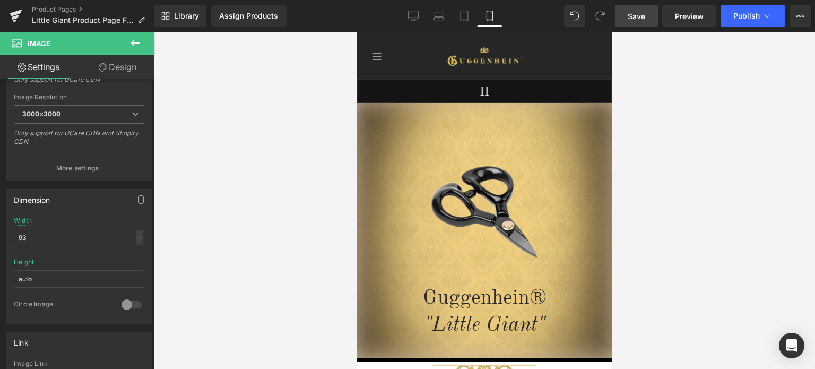
click at [642, 15] on span "Save" at bounding box center [636, 16] width 18 height 11
drag, startPoint x: 607, startPoint y: 53, endPoint x: 970, endPoint y: 81, distance: 363.3
click at [417, 20] on icon at bounding box center [413, 16] width 11 height 11
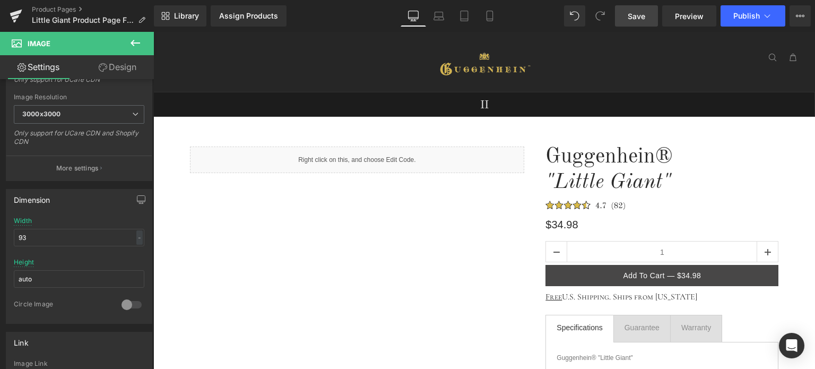
click at [638, 13] on span "Save" at bounding box center [636, 16] width 18 height 11
click at [747, 16] on span "Publish" at bounding box center [746, 16] width 27 height 8
click at [432, 19] on link "Laptop" at bounding box center [438, 15] width 25 height 21
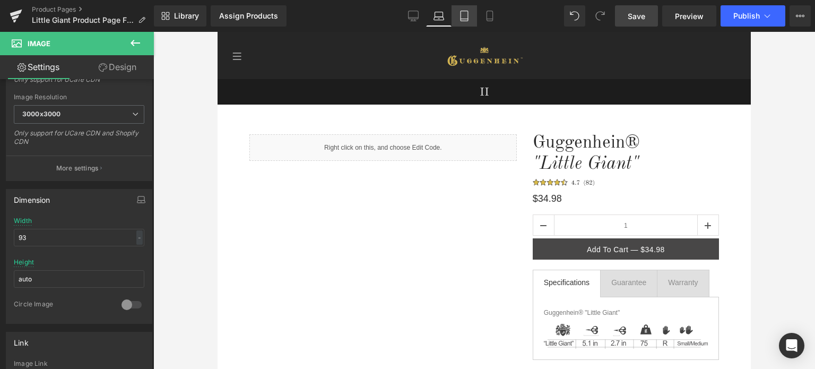
click at [465, 15] on icon at bounding box center [464, 16] width 11 height 11
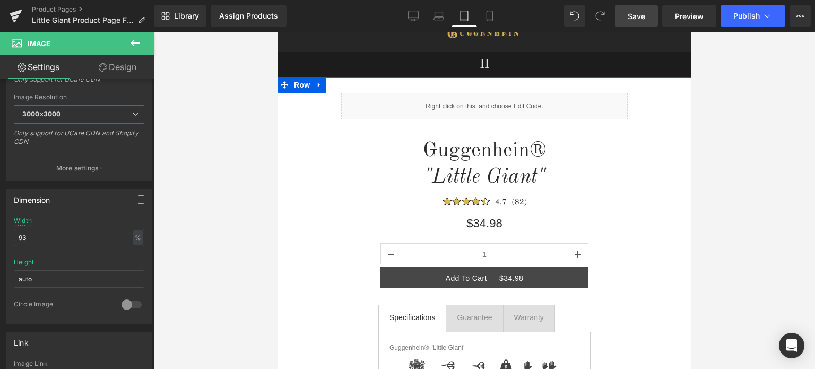
scroll to position [28, 0]
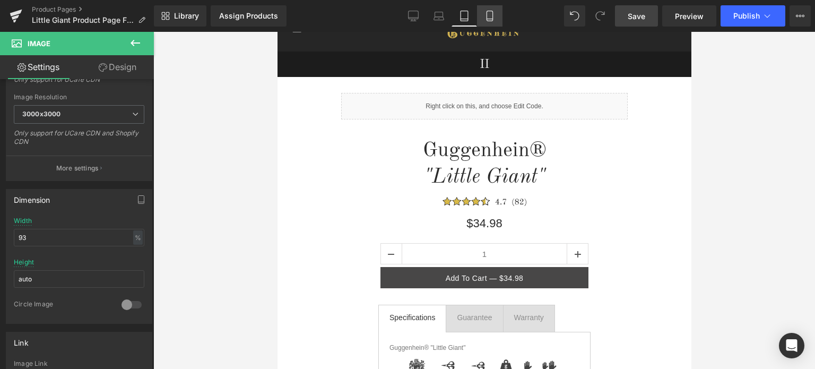
click at [490, 18] on icon at bounding box center [489, 16] width 11 height 11
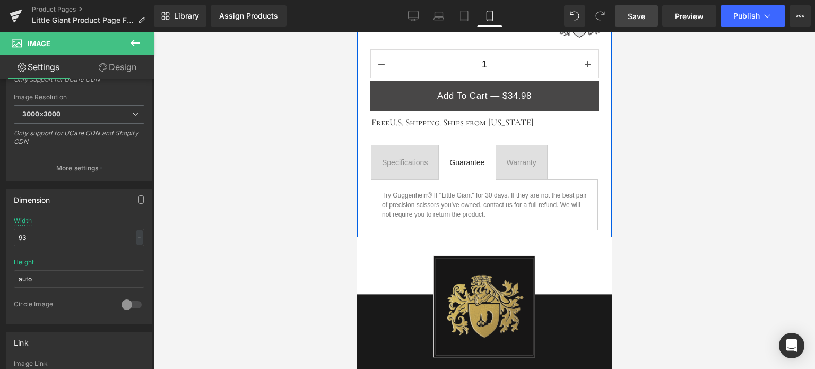
scroll to position [530, 0]
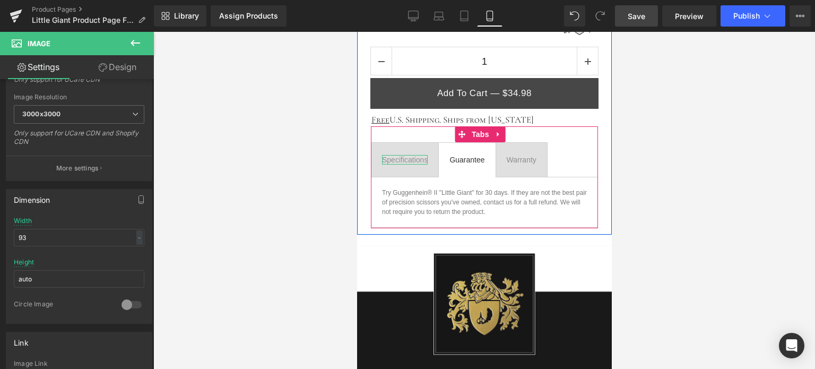
click at [404, 158] on div "Specifications" at bounding box center [404, 160] width 46 height 10
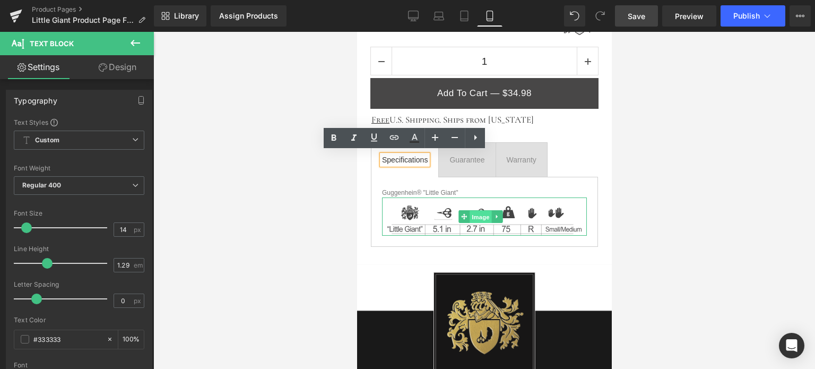
click at [477, 212] on span "Image" at bounding box center [480, 217] width 22 height 13
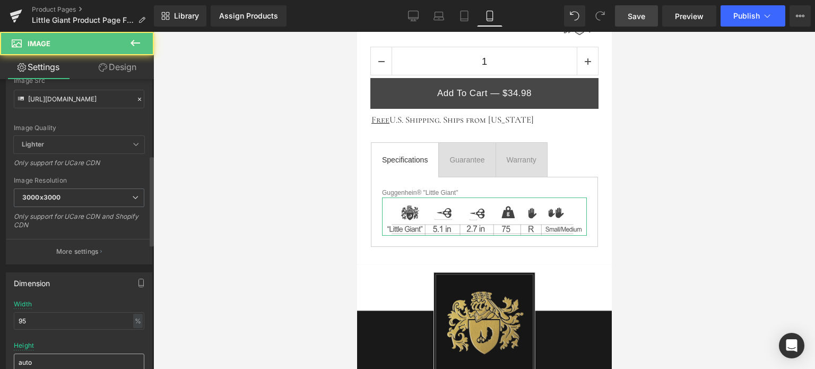
scroll to position [265, 0]
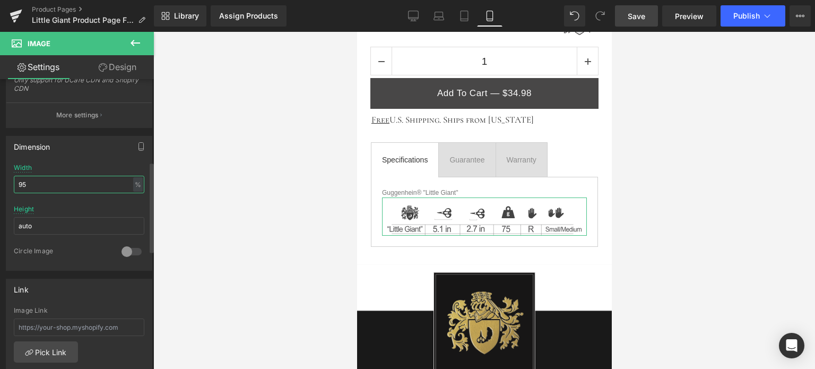
click at [28, 183] on input "95" at bounding box center [79, 185] width 130 height 18
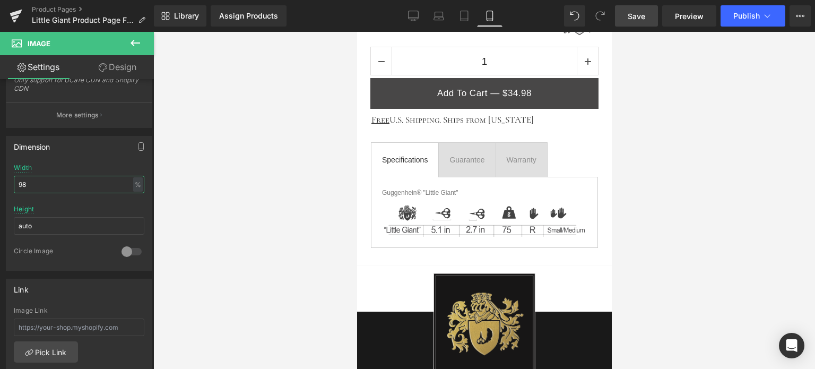
type input "98"
click at [639, 14] on span "Save" at bounding box center [636, 16] width 18 height 11
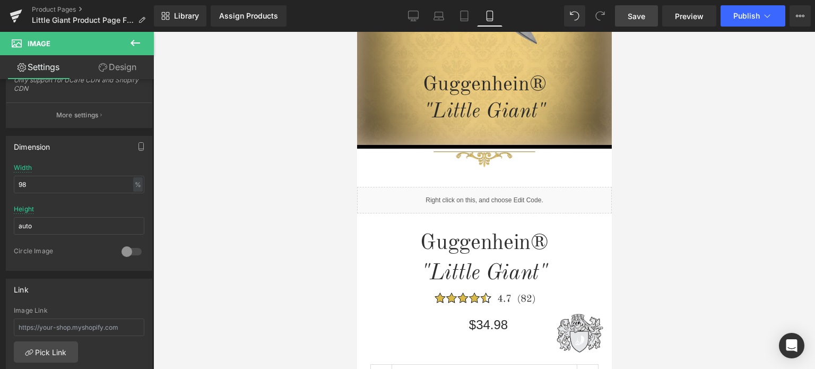
scroll to position [0, 0]
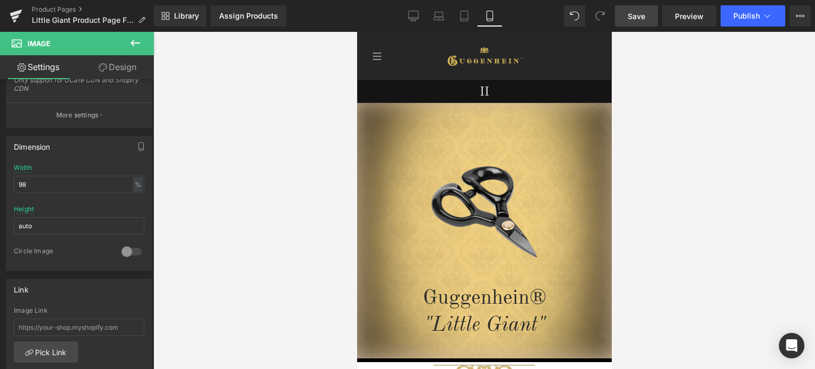
drag, startPoint x: 609, startPoint y: 137, endPoint x: 968, endPoint y: 95, distance: 361.6
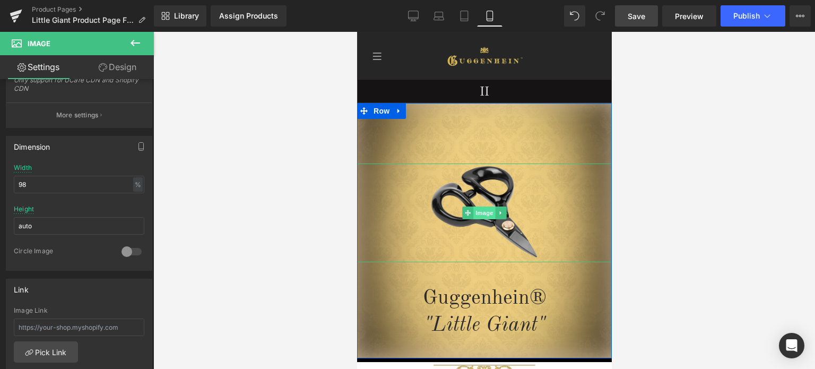
click at [481, 214] on span "Image" at bounding box center [484, 212] width 22 height 13
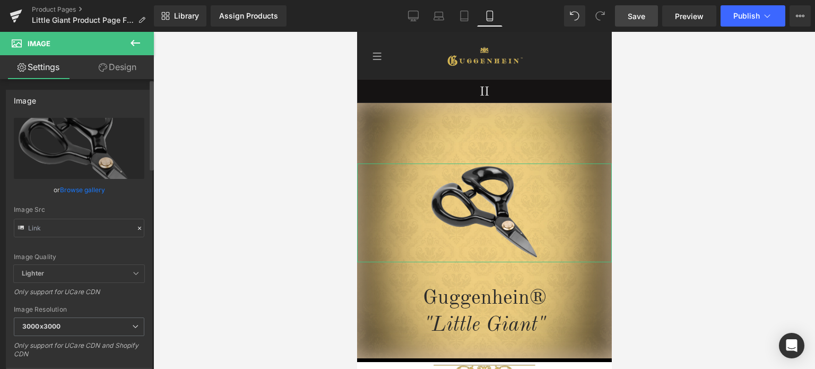
scroll to position [212, 0]
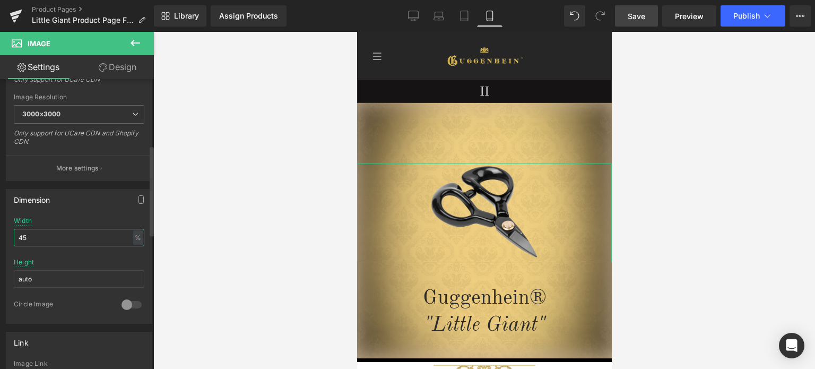
click at [27, 233] on input "45" at bounding box center [79, 238] width 130 height 18
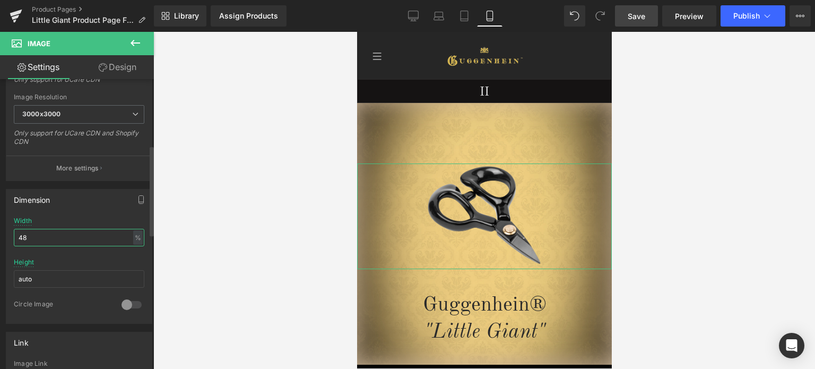
type input "48"
click at [136, 219] on div "Width 48 % % px" at bounding box center [79, 237] width 130 height 41
click at [641, 13] on span "Save" at bounding box center [636, 16] width 18 height 11
click at [639, 15] on span "Save" at bounding box center [636, 16] width 18 height 11
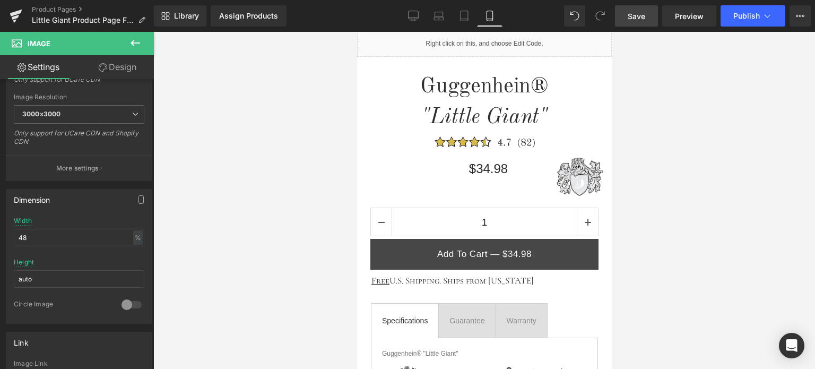
scroll to position [437, 0]
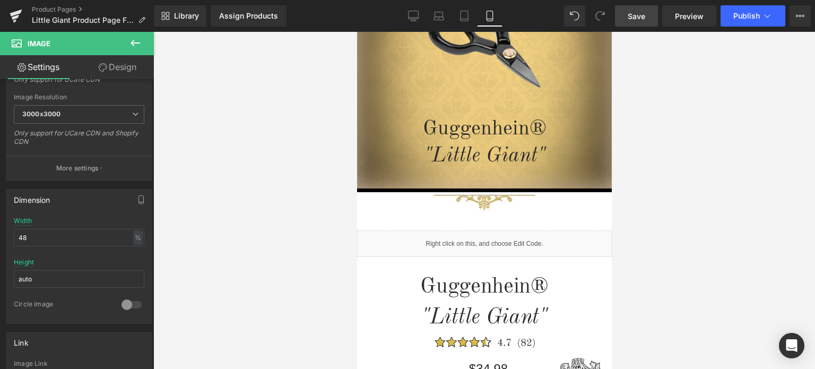
drag, startPoint x: 606, startPoint y: 67, endPoint x: 977, endPoint y: 89, distance: 371.9
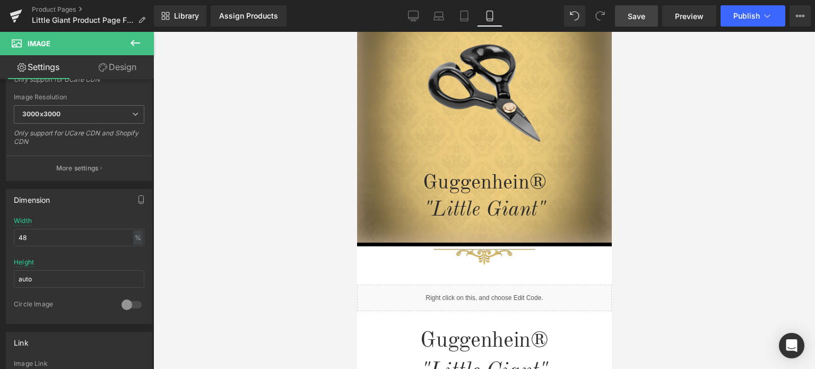
click at [638, 14] on span "Save" at bounding box center [636, 16] width 18 height 11
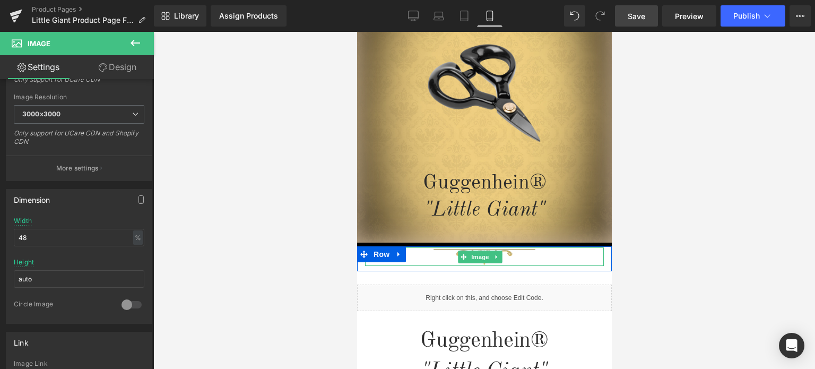
drag, startPoint x: 479, startPoint y: 256, endPoint x: 481, endPoint y: 235, distance: 21.3
click at [479, 256] on span "Image" at bounding box center [480, 256] width 22 height 13
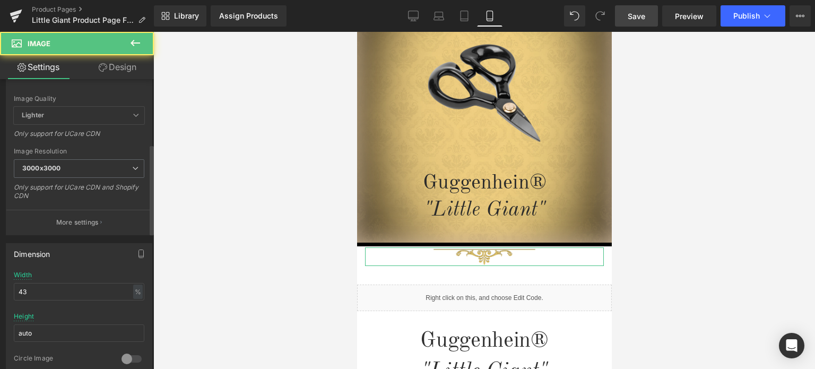
scroll to position [212, 0]
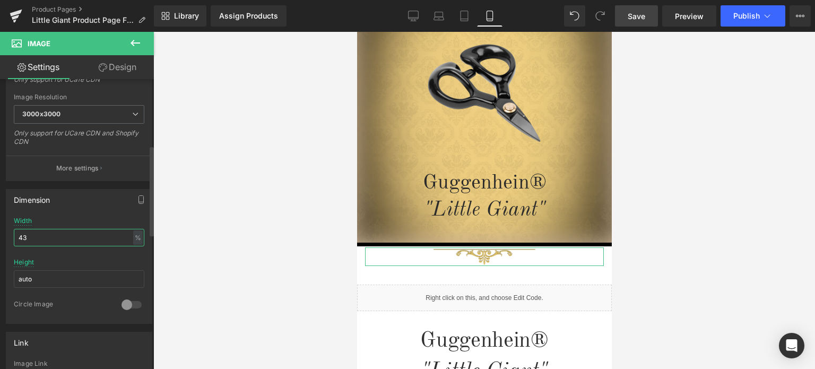
drag, startPoint x: 22, startPoint y: 235, endPoint x: 29, endPoint y: 235, distance: 6.9
click at [29, 235] on input "43" at bounding box center [79, 238] width 130 height 18
type input "48"
click at [640, 14] on span "Save" at bounding box center [636, 16] width 18 height 11
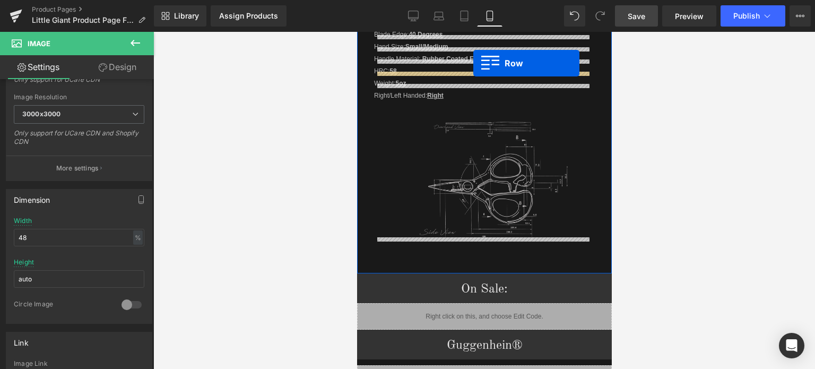
scroll to position [1349, 0]
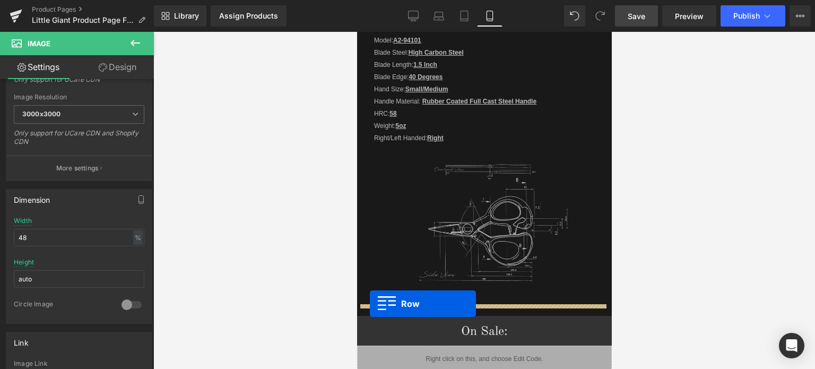
drag, startPoint x: 362, startPoint y: 203, endPoint x: 369, endPoint y: 304, distance: 101.0
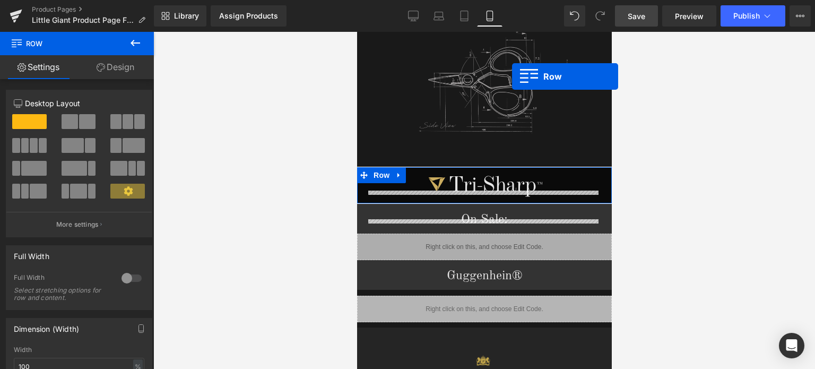
scroll to position [1434, 0]
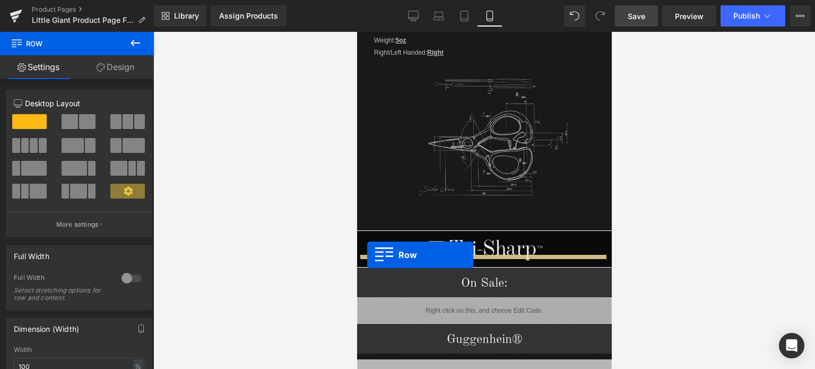
drag, startPoint x: 363, startPoint y: 228, endPoint x: 1079, endPoint y: 212, distance: 715.6
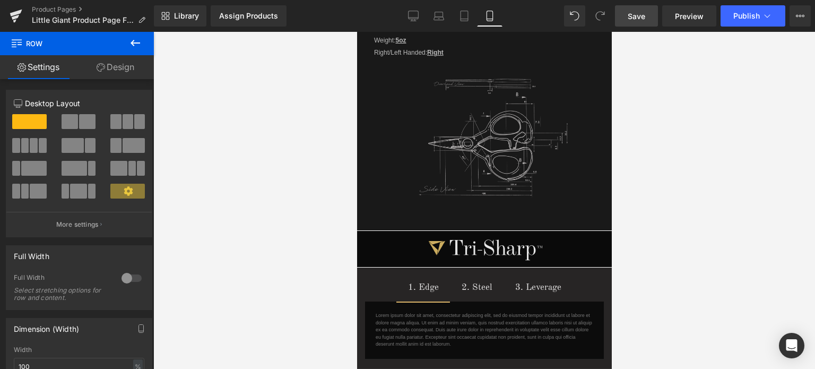
click at [643, 16] on span "Save" at bounding box center [636, 16] width 18 height 11
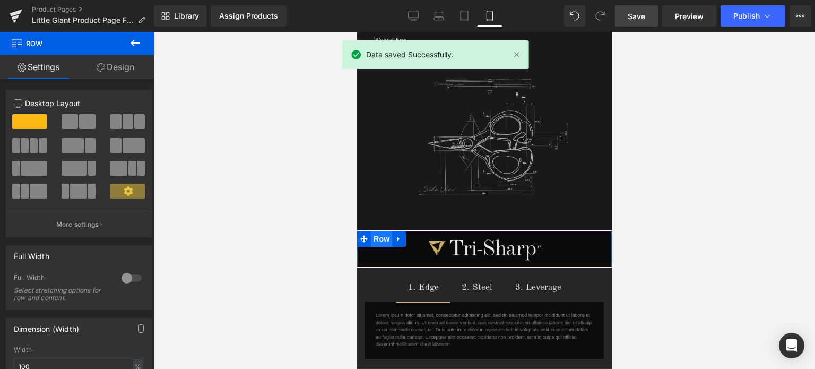
click at [379, 231] on span "Row" at bounding box center [380, 239] width 21 height 16
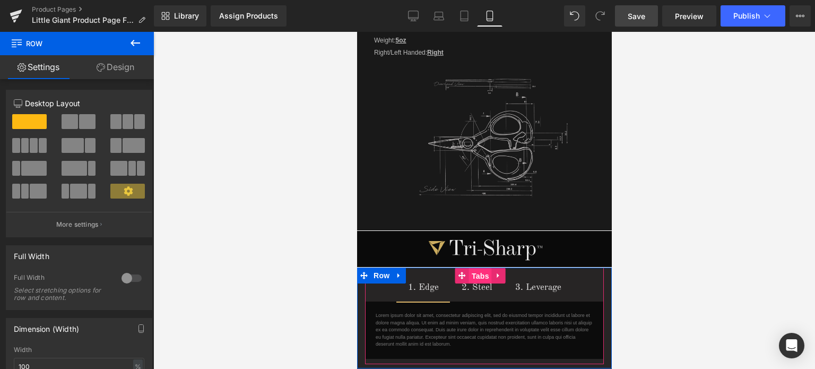
click at [471, 268] on span "Tabs" at bounding box center [479, 276] width 23 height 16
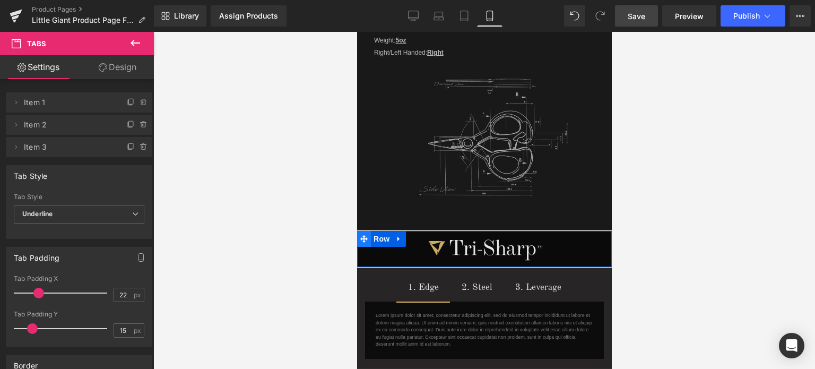
drag, startPoint x: 384, startPoint y: 229, endPoint x: 362, endPoint y: 220, distance: 23.3
click at [383, 231] on span "Row" at bounding box center [380, 239] width 21 height 16
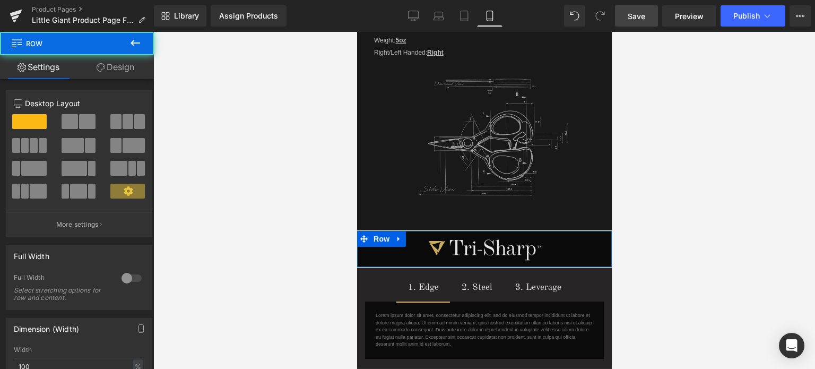
click at [124, 67] on link "Design" at bounding box center [115, 67] width 77 height 24
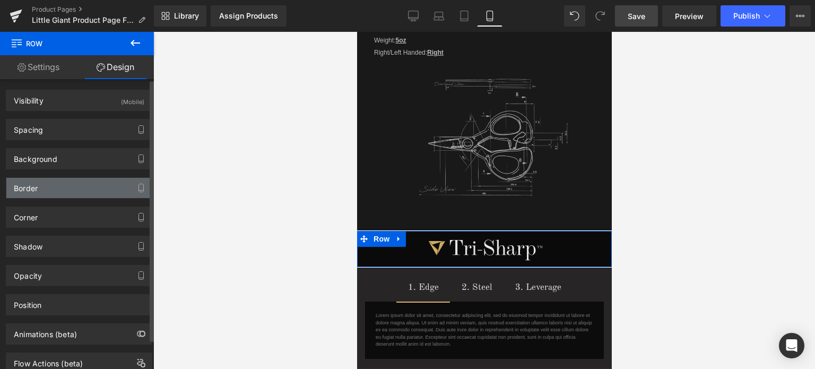
click at [80, 190] on div "Border" at bounding box center [78, 188] width 145 height 20
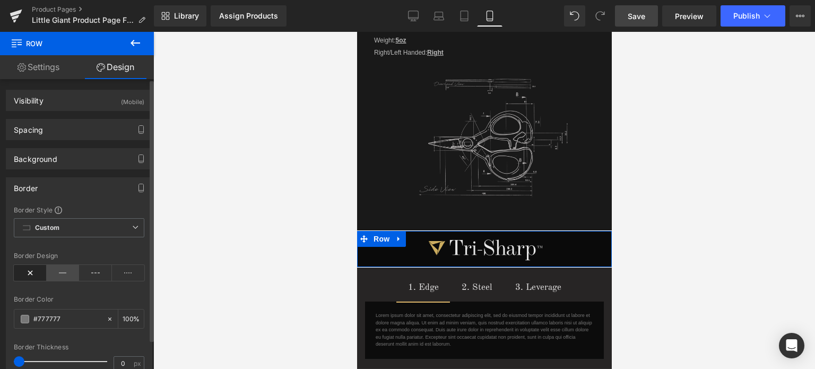
click at [71, 275] on icon at bounding box center [63, 273] width 33 height 16
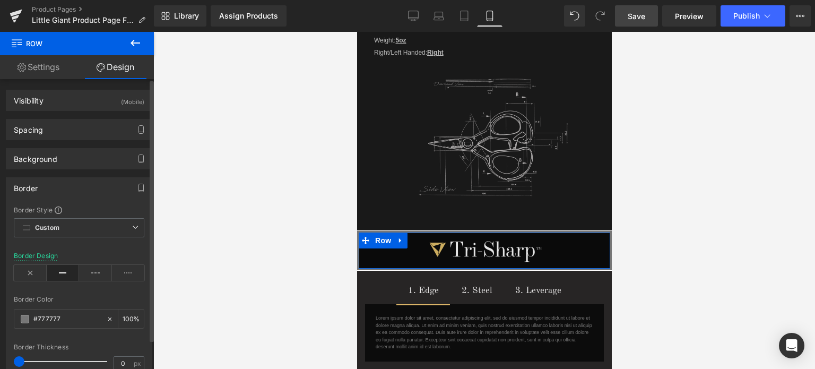
scroll to position [0, 0]
click at [20, 361] on span at bounding box center [20, 361] width 11 height 11
click at [27, 316] on span at bounding box center [25, 319] width 8 height 8
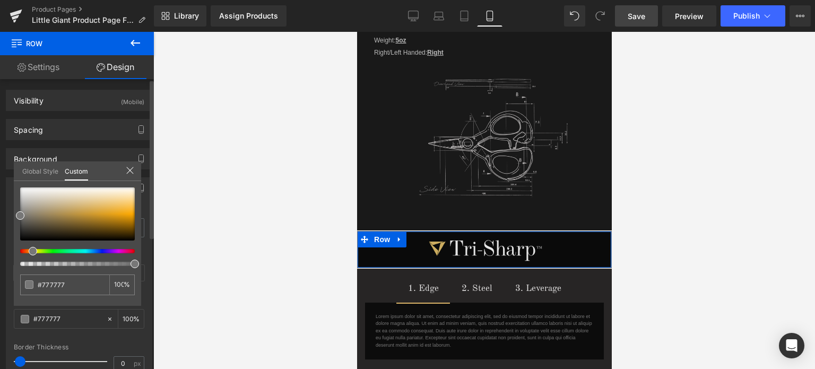
click at [29, 251] on div at bounding box center [73, 251] width 115 height 4
drag, startPoint x: 70, startPoint y: 224, endPoint x: 79, endPoint y: 221, distance: 9.6
click at [79, 221] on div at bounding box center [77, 213] width 115 height 53
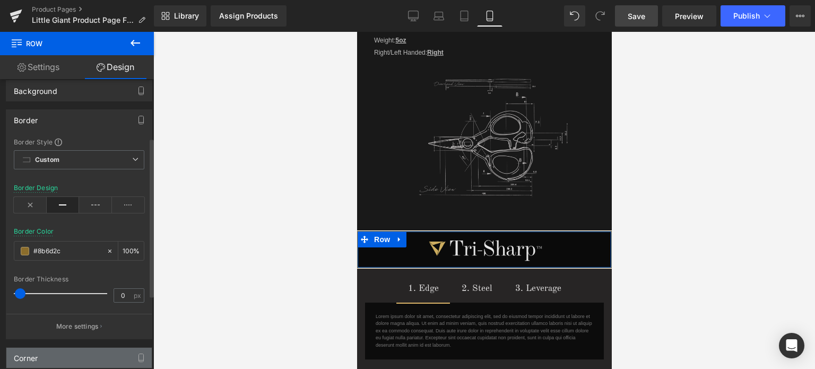
scroll to position [106, 0]
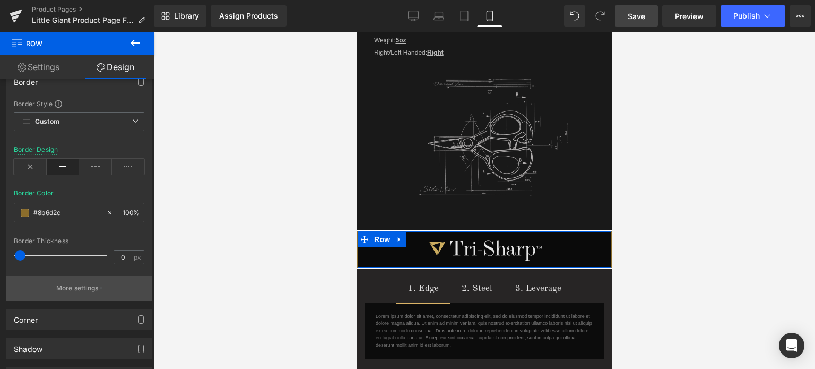
click at [75, 285] on p "More settings" at bounding box center [77, 288] width 42 height 10
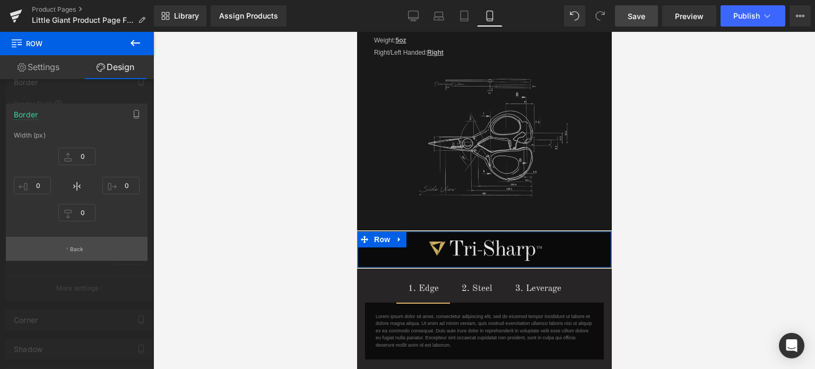
click at [78, 252] on p "Back" at bounding box center [77, 249] width 14 height 8
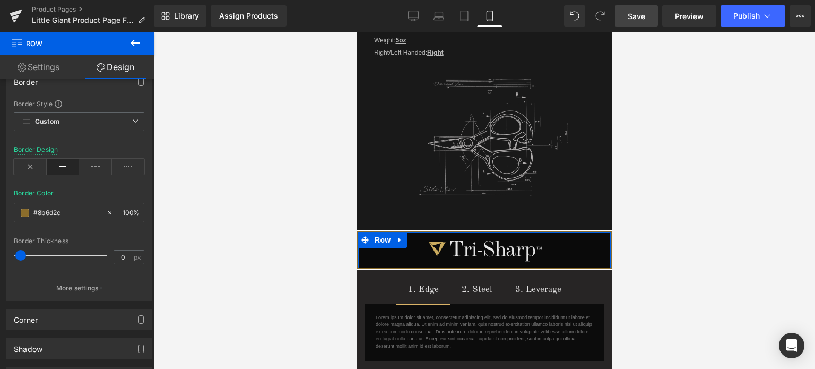
click at [20, 251] on span at bounding box center [20, 255] width 11 height 11
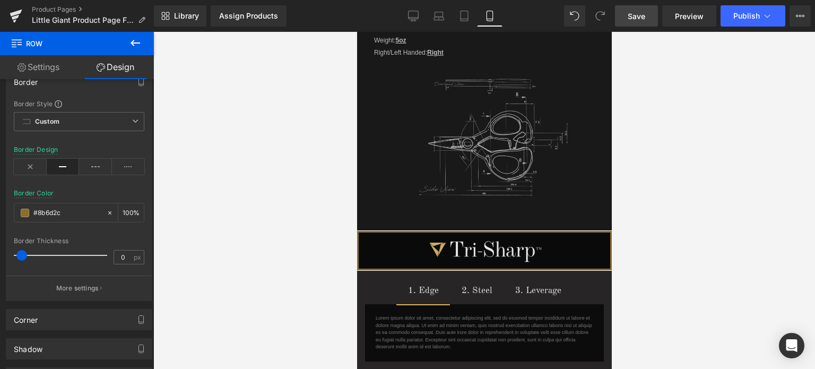
click at [644, 21] on span "Save" at bounding box center [636, 16] width 18 height 11
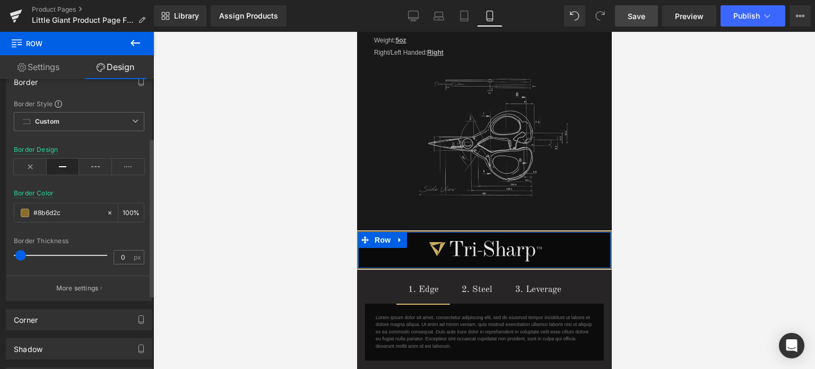
click at [20, 254] on span at bounding box center [20, 255] width 11 height 11
click at [19, 253] on span at bounding box center [20, 255] width 11 height 11
click at [25, 214] on span at bounding box center [25, 212] width 8 height 8
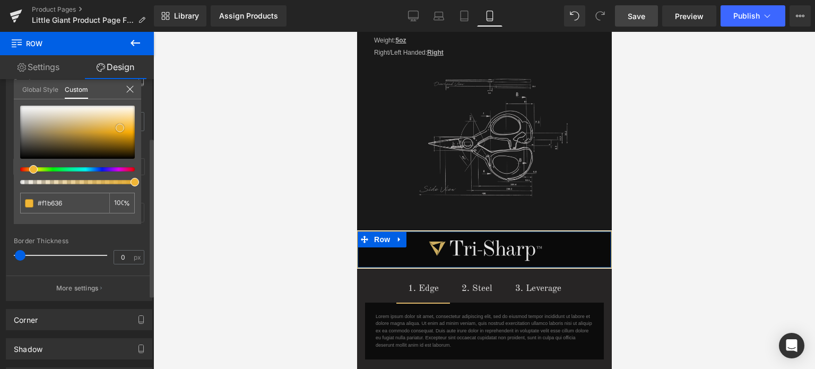
drag, startPoint x: 82, startPoint y: 145, endPoint x: 120, endPoint y: 128, distance: 41.3
click at [120, 128] on div at bounding box center [77, 132] width 115 height 53
click at [32, 169] on span at bounding box center [35, 169] width 8 height 8
click at [98, 129] on div at bounding box center [77, 132] width 115 height 53
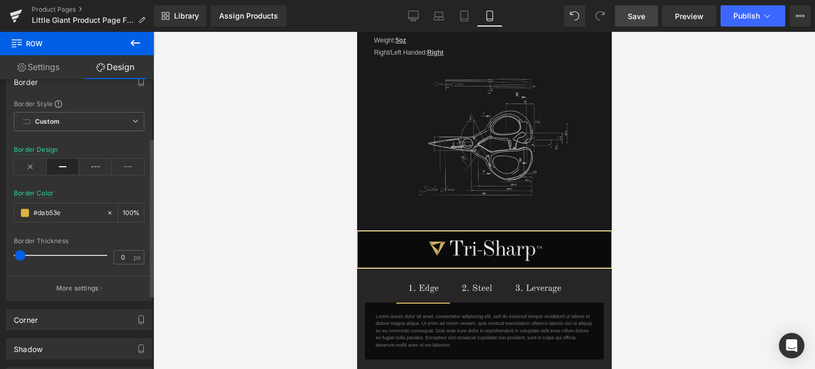
click at [641, 15] on span "Save" at bounding box center [636, 16] width 18 height 11
click at [25, 213] on span at bounding box center [25, 212] width 8 height 8
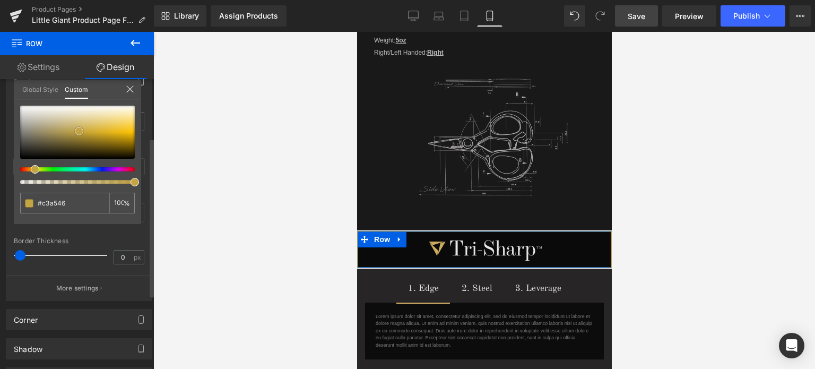
drag, startPoint x: 91, startPoint y: 131, endPoint x: 79, endPoint y: 131, distance: 11.7
click at [79, 131] on div at bounding box center [77, 132] width 115 height 53
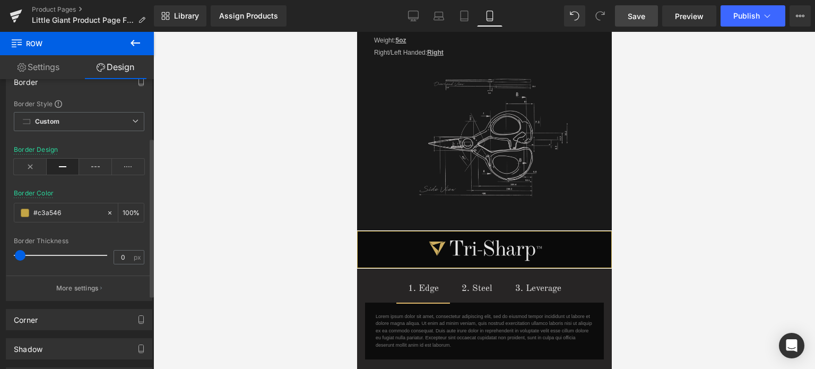
click at [636, 13] on span "Save" at bounding box center [636, 16] width 18 height 11
click at [633, 22] on link "Save" at bounding box center [636, 15] width 43 height 21
click at [643, 15] on span "Save" at bounding box center [636, 16] width 18 height 11
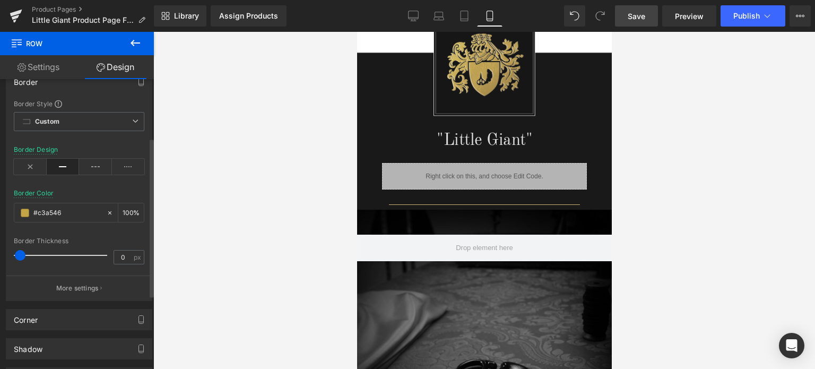
scroll to position [692, 0]
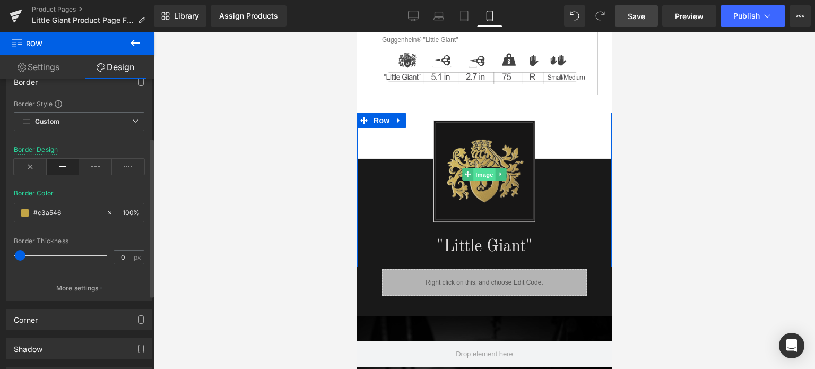
click at [478, 169] on span "Image" at bounding box center [484, 174] width 22 height 13
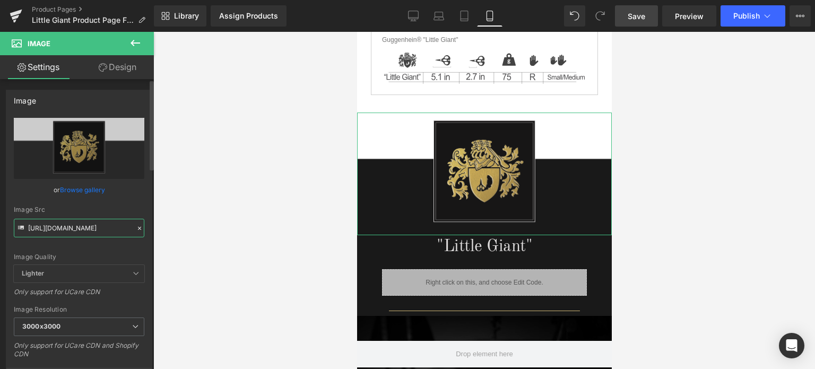
click at [70, 226] on input "[URL][DOMAIN_NAME]" at bounding box center [79, 228] width 130 height 19
paste input "2_2bf7a1f2-a642-4f29-bd95-e4c9a85c1f3c.png?v=1756415620"
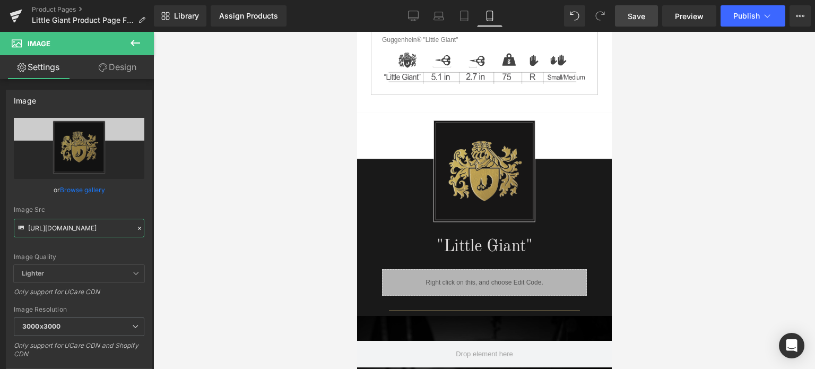
type input "[URL][DOMAIN_NAME]"
click at [643, 19] on span "Save" at bounding box center [636, 16] width 18 height 11
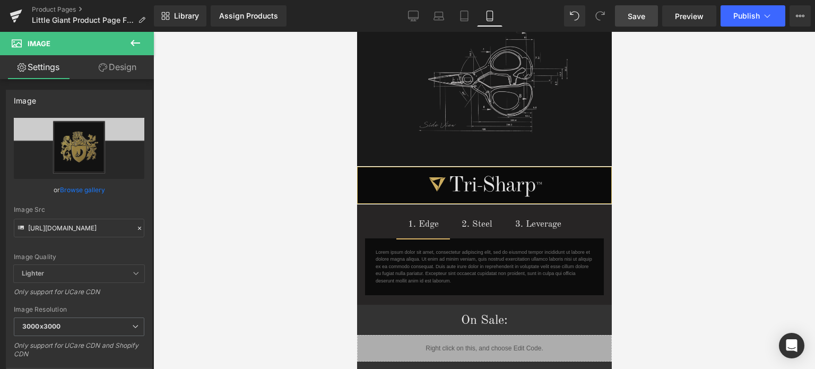
scroll to position [1563, 0]
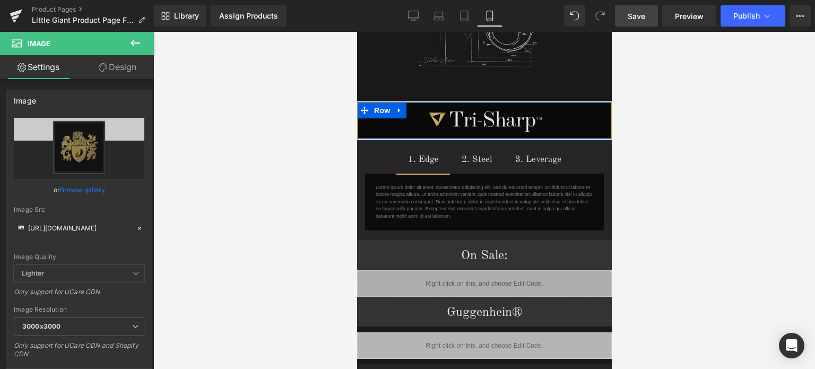
click at [380, 102] on span "Row" at bounding box center [381, 110] width 21 height 16
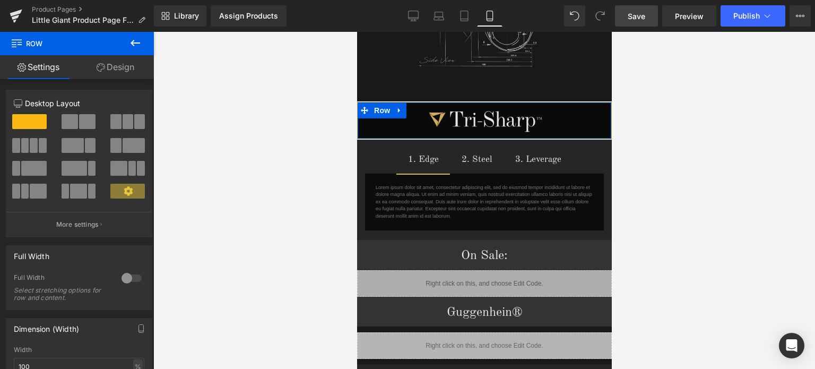
click at [121, 70] on link "Design" at bounding box center [115, 67] width 77 height 24
click at [0, 0] on div "Border" at bounding box center [0, 0] width 0 height 0
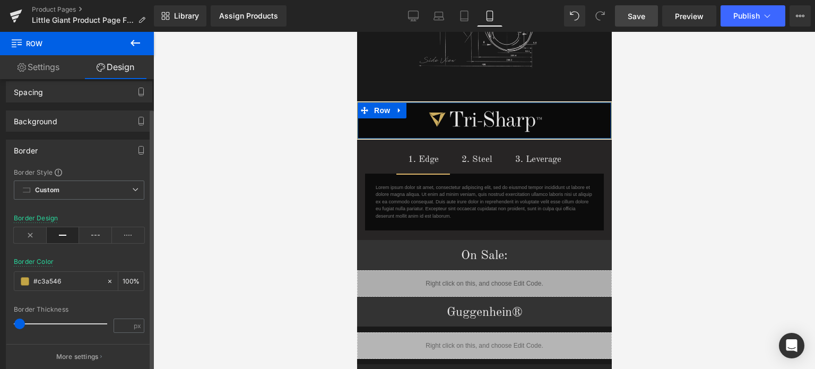
scroll to position [53, 0]
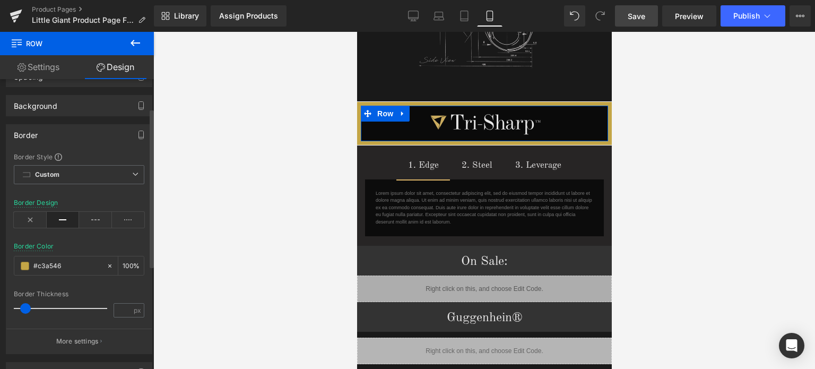
drag, startPoint x: 23, startPoint y: 306, endPoint x: 31, endPoint y: 305, distance: 7.5
click at [30, 305] on span at bounding box center [25, 308] width 11 height 11
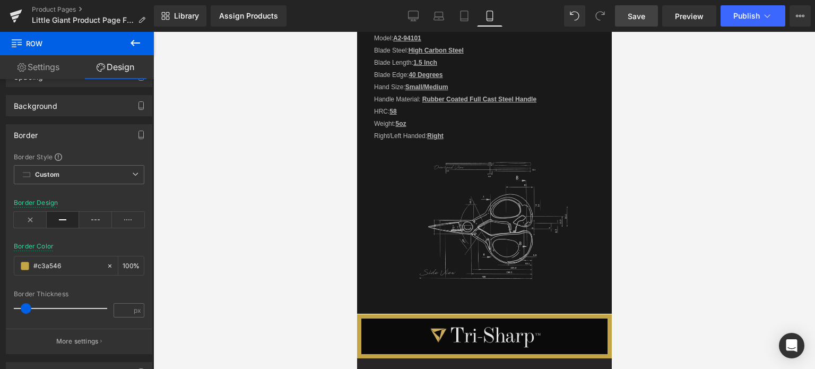
scroll to position [1457, 0]
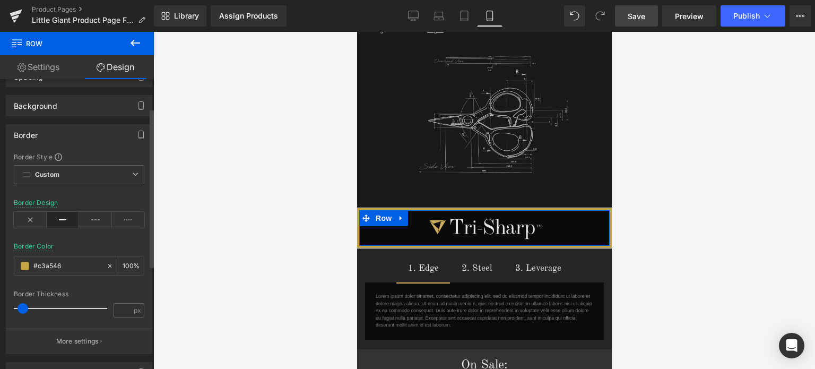
click at [21, 307] on span at bounding box center [23, 308] width 11 height 11
click at [19, 306] on span at bounding box center [21, 308] width 11 height 11
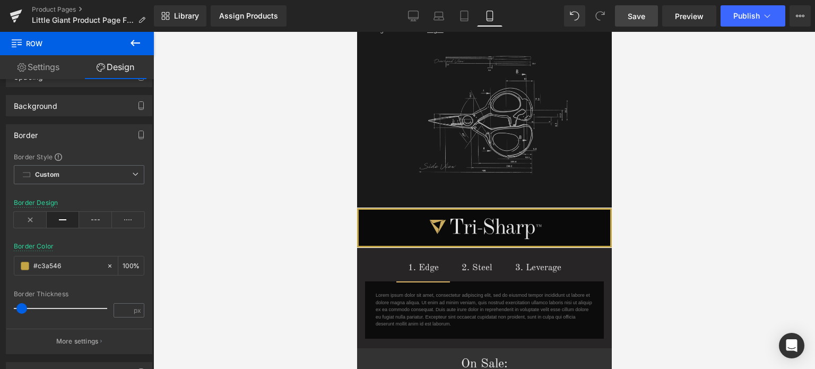
scroll to position [1407, 0]
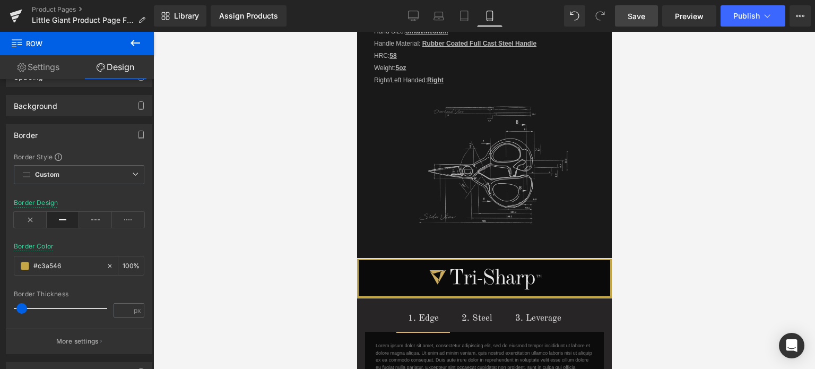
click at [642, 15] on span "Save" at bounding box center [636, 16] width 18 height 11
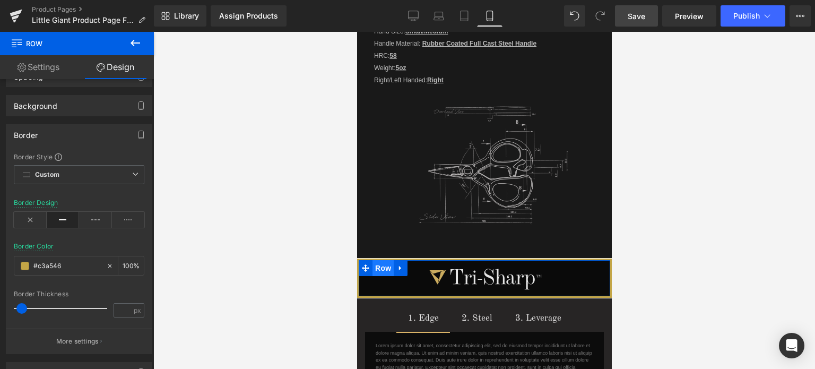
click at [379, 260] on span "Row" at bounding box center [382, 268] width 21 height 16
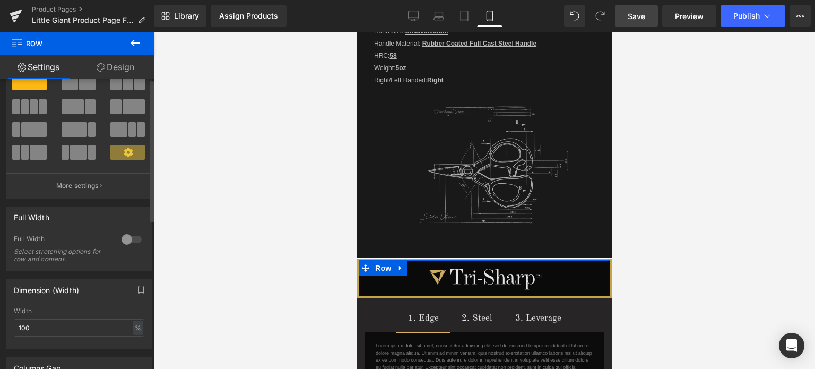
scroll to position [0, 0]
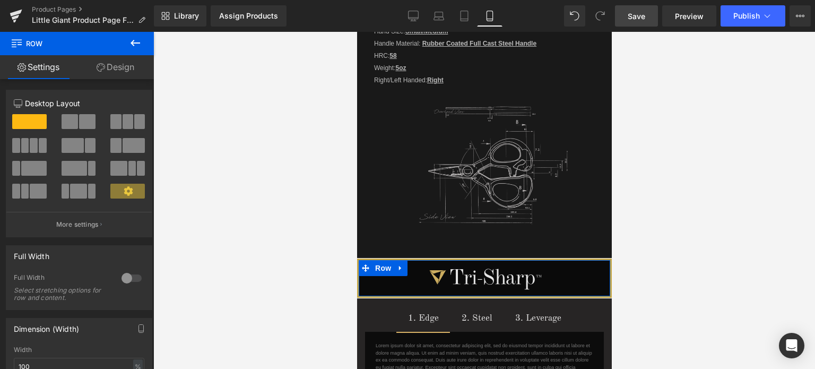
drag, startPoint x: 112, startPoint y: 75, endPoint x: 26, endPoint y: 291, distance: 232.8
click at [112, 75] on link "Design" at bounding box center [115, 67] width 77 height 24
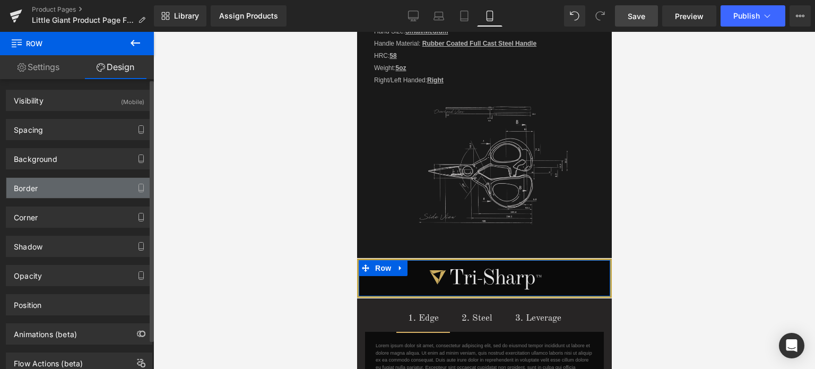
click at [54, 189] on div "Border" at bounding box center [78, 188] width 145 height 20
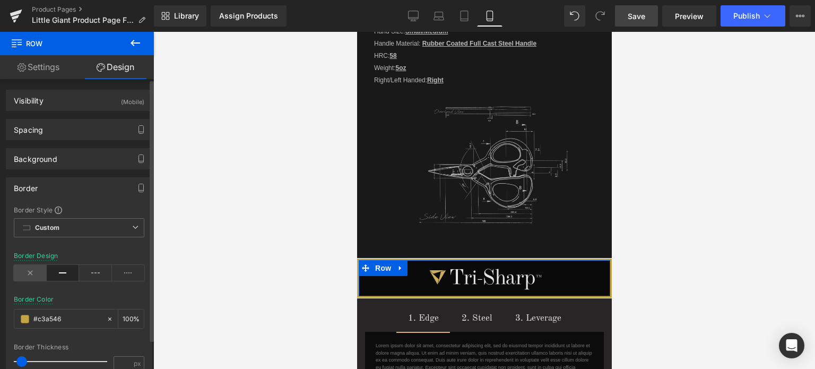
click at [32, 269] on icon at bounding box center [30, 273] width 33 height 16
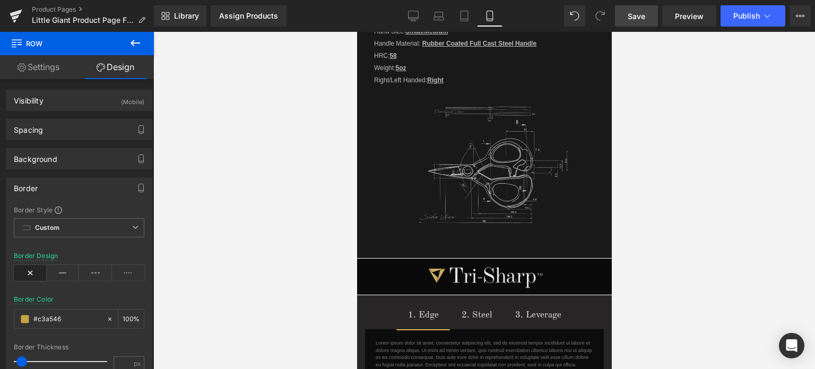
click at [640, 14] on span "Save" at bounding box center [636, 16] width 18 height 11
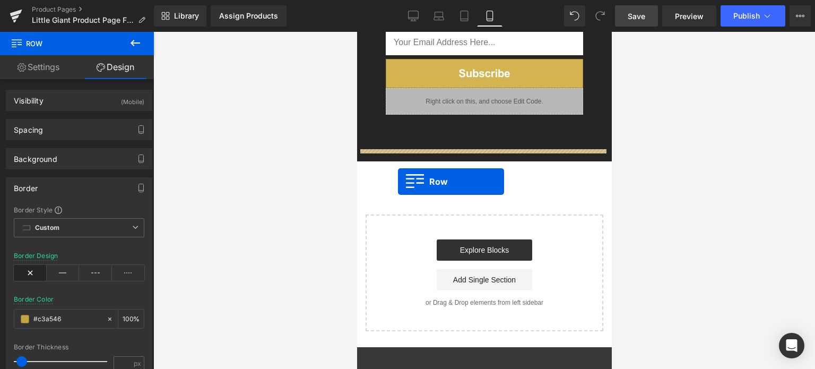
drag, startPoint x: 362, startPoint y: 253, endPoint x: 397, endPoint y: 181, distance: 79.7
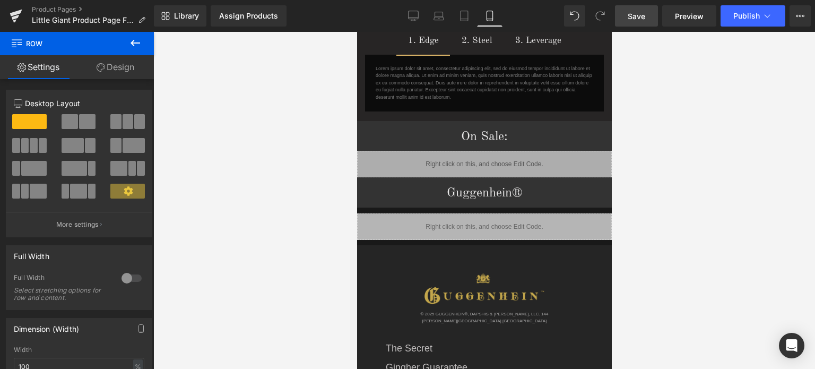
scroll to position [1559, 0]
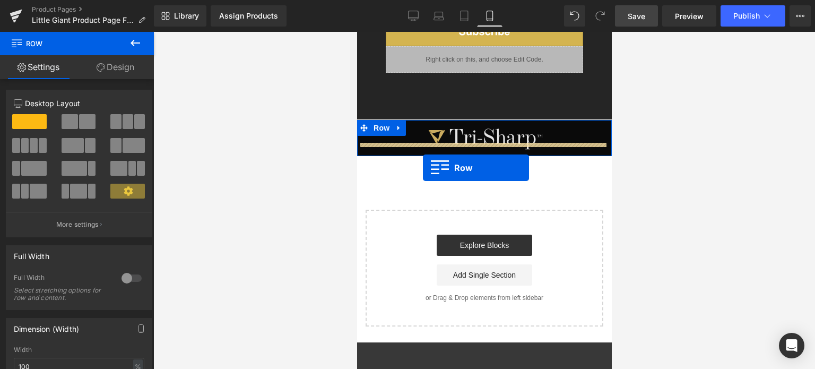
drag, startPoint x: 362, startPoint y: 100, endPoint x: 422, endPoint y: 168, distance: 90.2
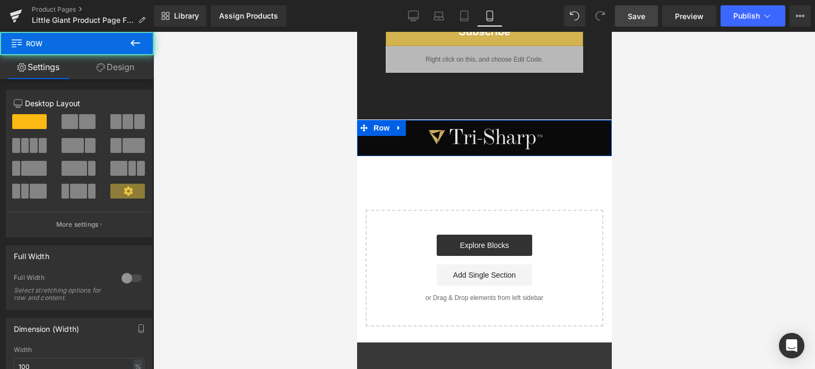
scroll to position [2084, 0]
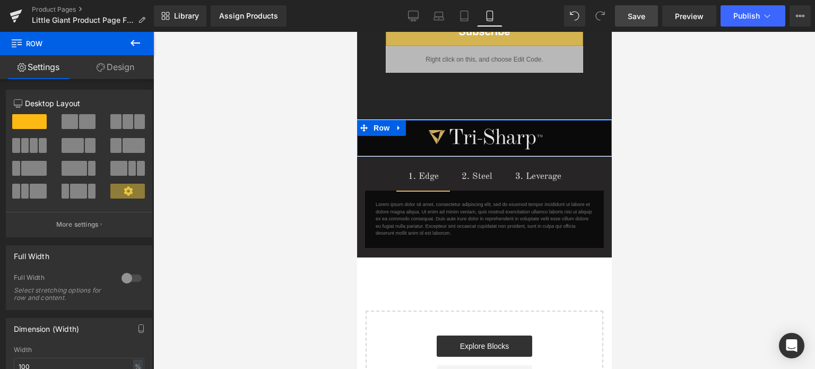
click at [641, 15] on span "Save" at bounding box center [636, 16] width 18 height 11
click at [647, 13] on link "Save" at bounding box center [636, 15] width 43 height 21
click at [640, 16] on span "Save" at bounding box center [636, 16] width 18 height 11
